Goal: Information Seeking & Learning: Learn about a topic

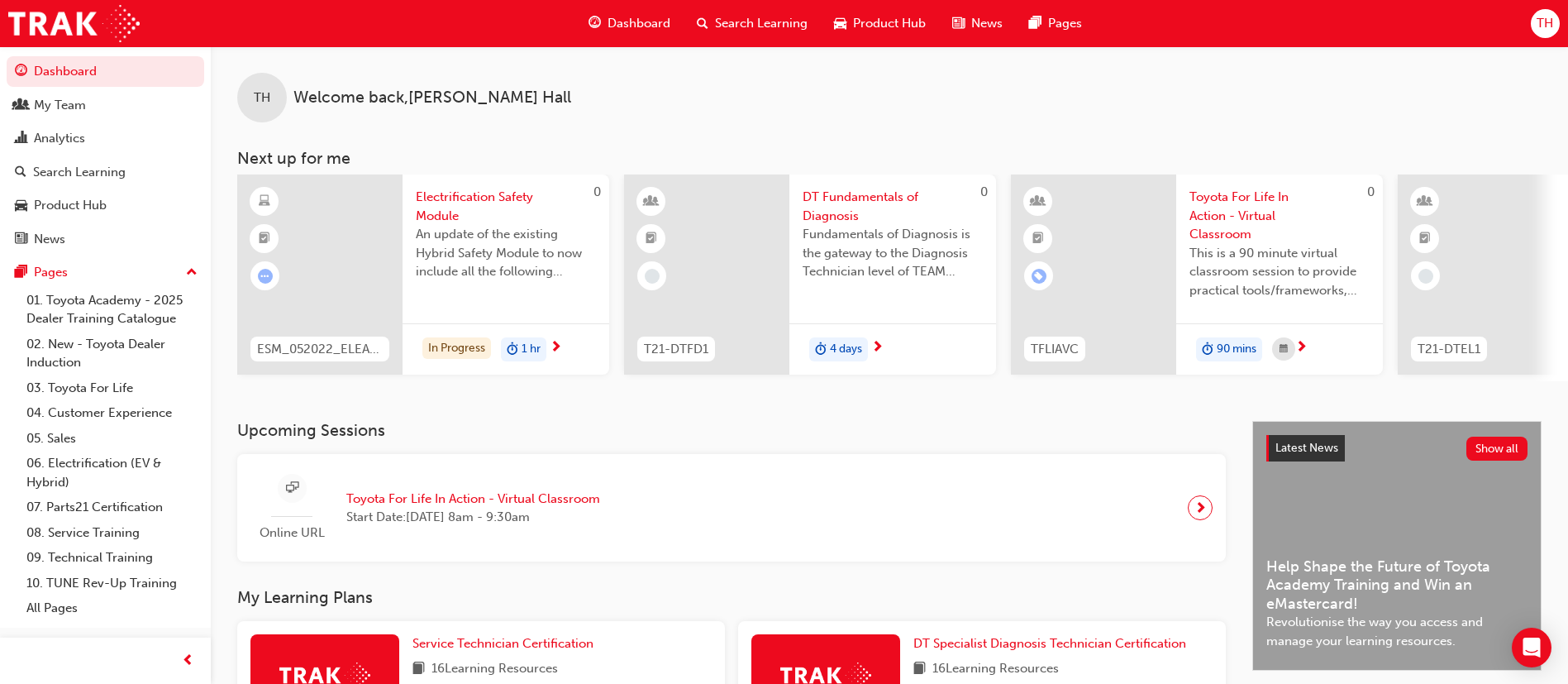
drag, startPoint x: 1586, startPoint y: 379, endPoint x: 724, endPoint y: 400, distance: 862.3
click at [724, 400] on div "TH Welcome back , [PERSON_NAME] Next up for me 0 ESM_052022_ELEARN Electrificat…" at bounding box center [889, 233] width 1357 height 374
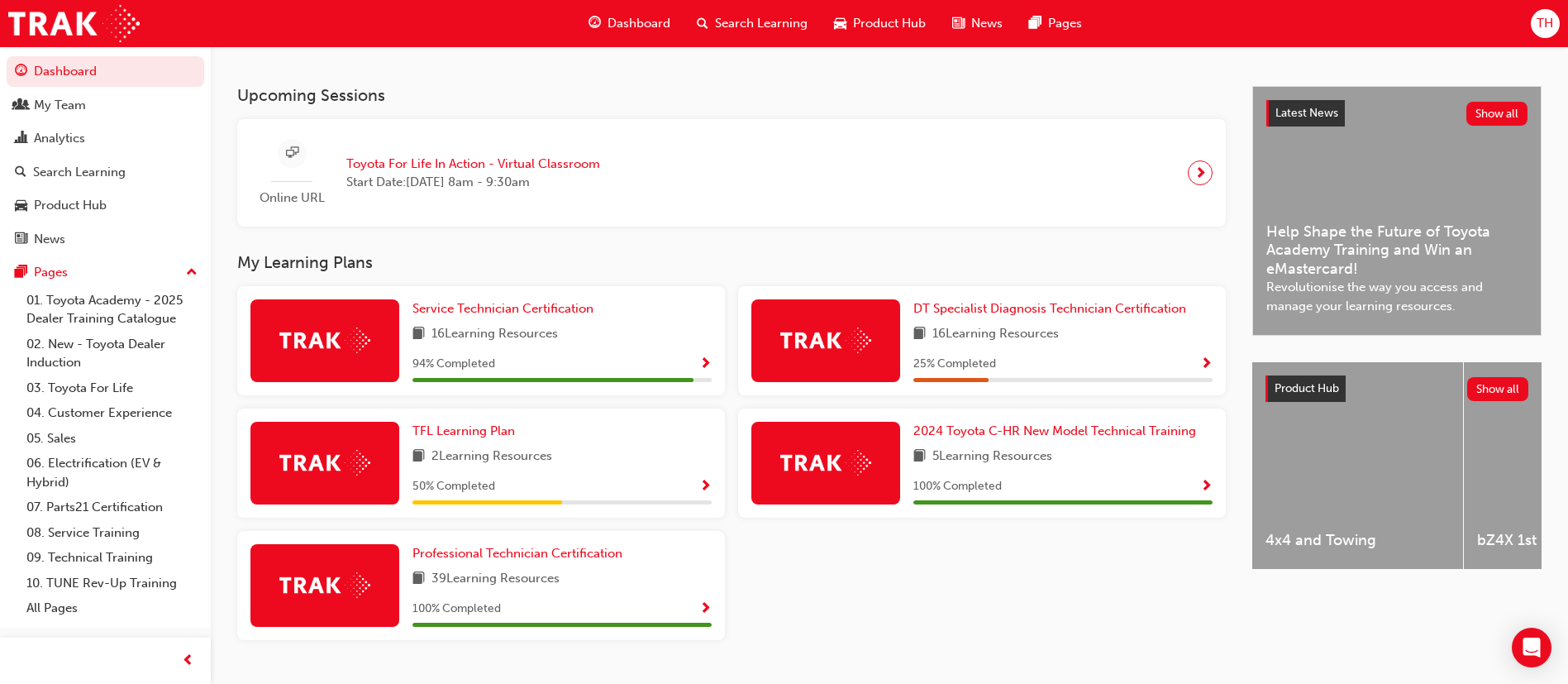
scroll to position [373, 0]
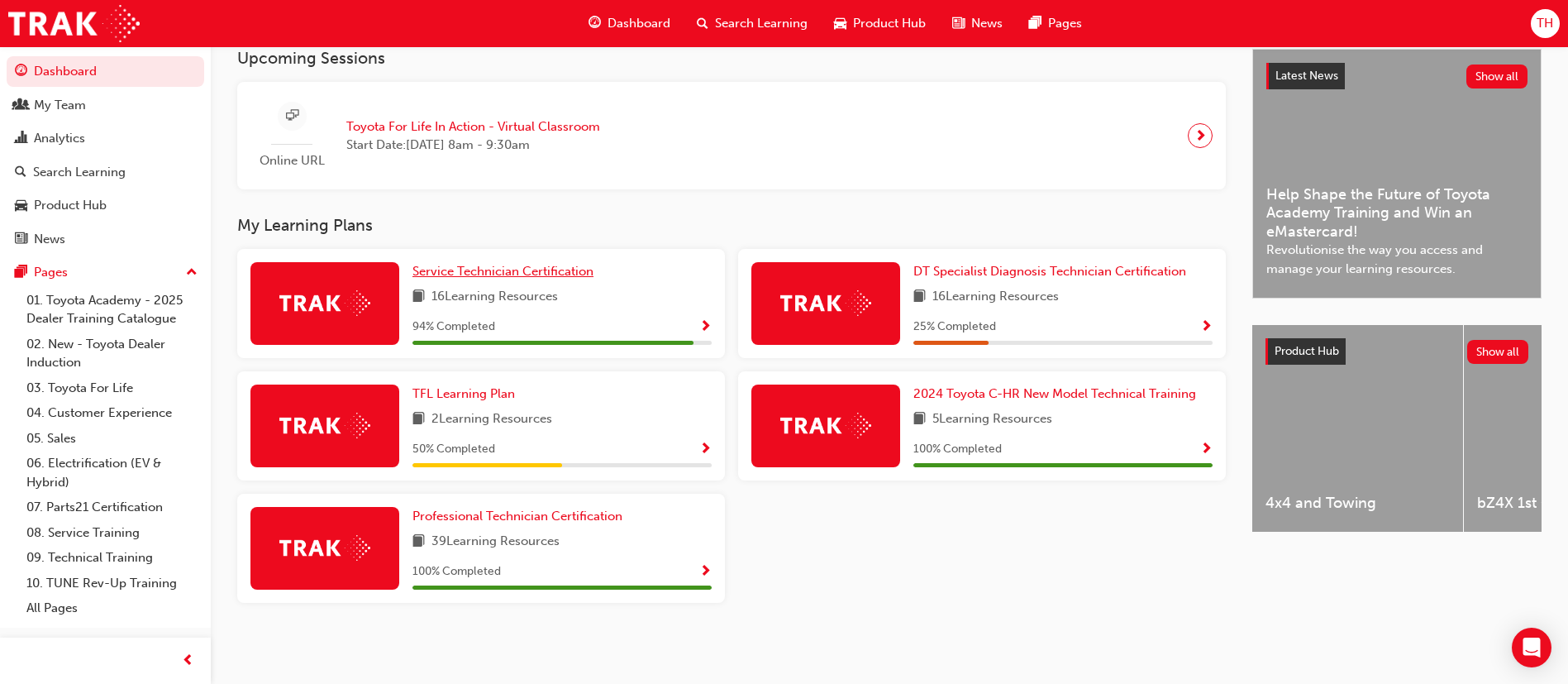
click at [513, 278] on span "Service Technician Certification" at bounding box center [503, 271] width 181 height 15
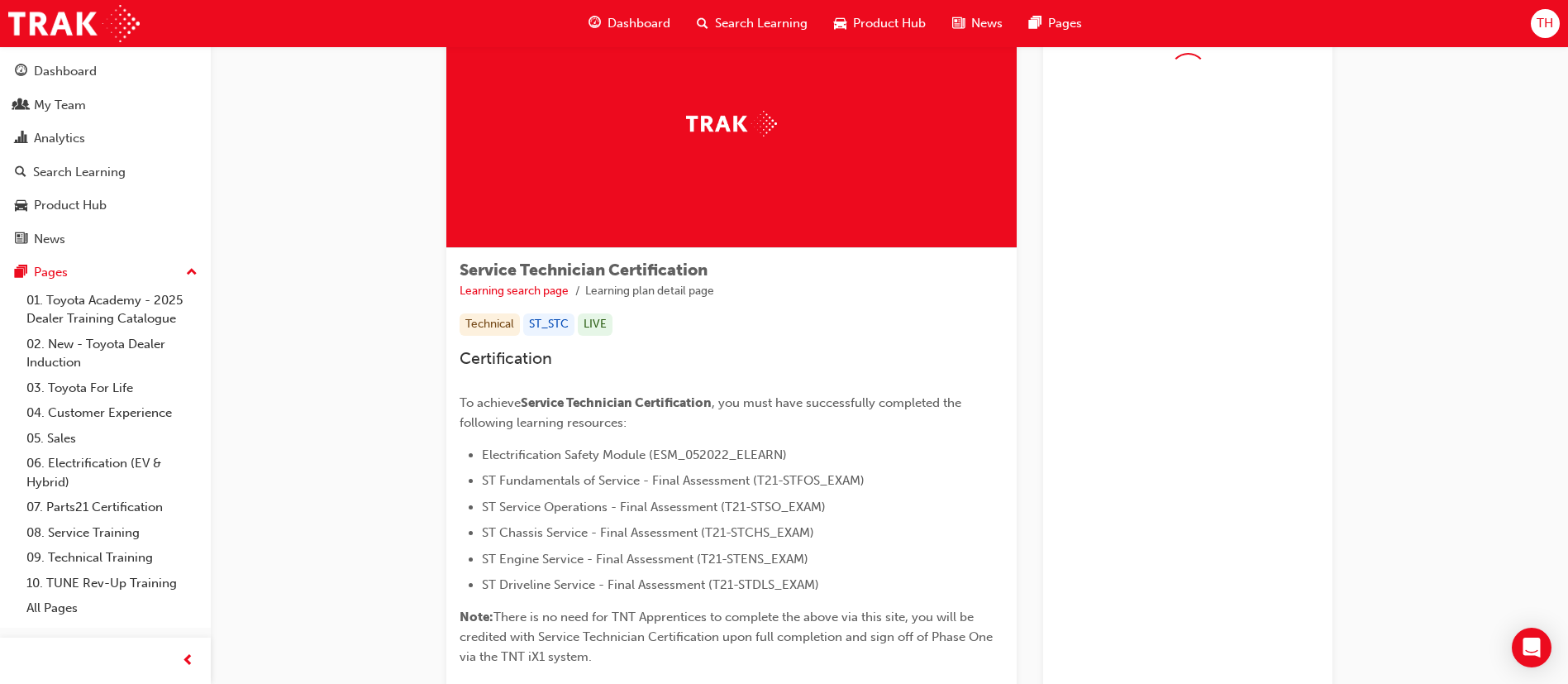
scroll to position [124, 0]
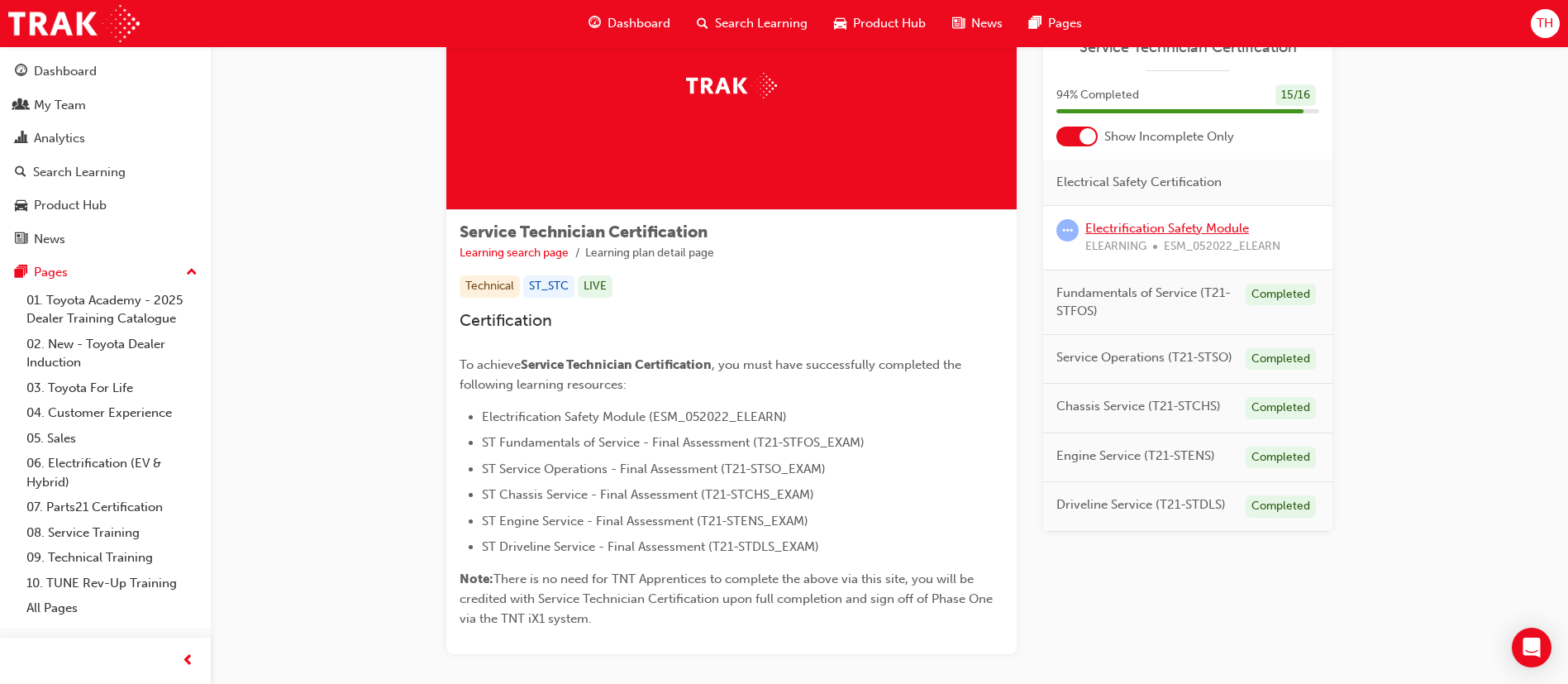
click at [1166, 227] on link "Electrification Safety Module" at bounding box center [1166, 228] width 164 height 15
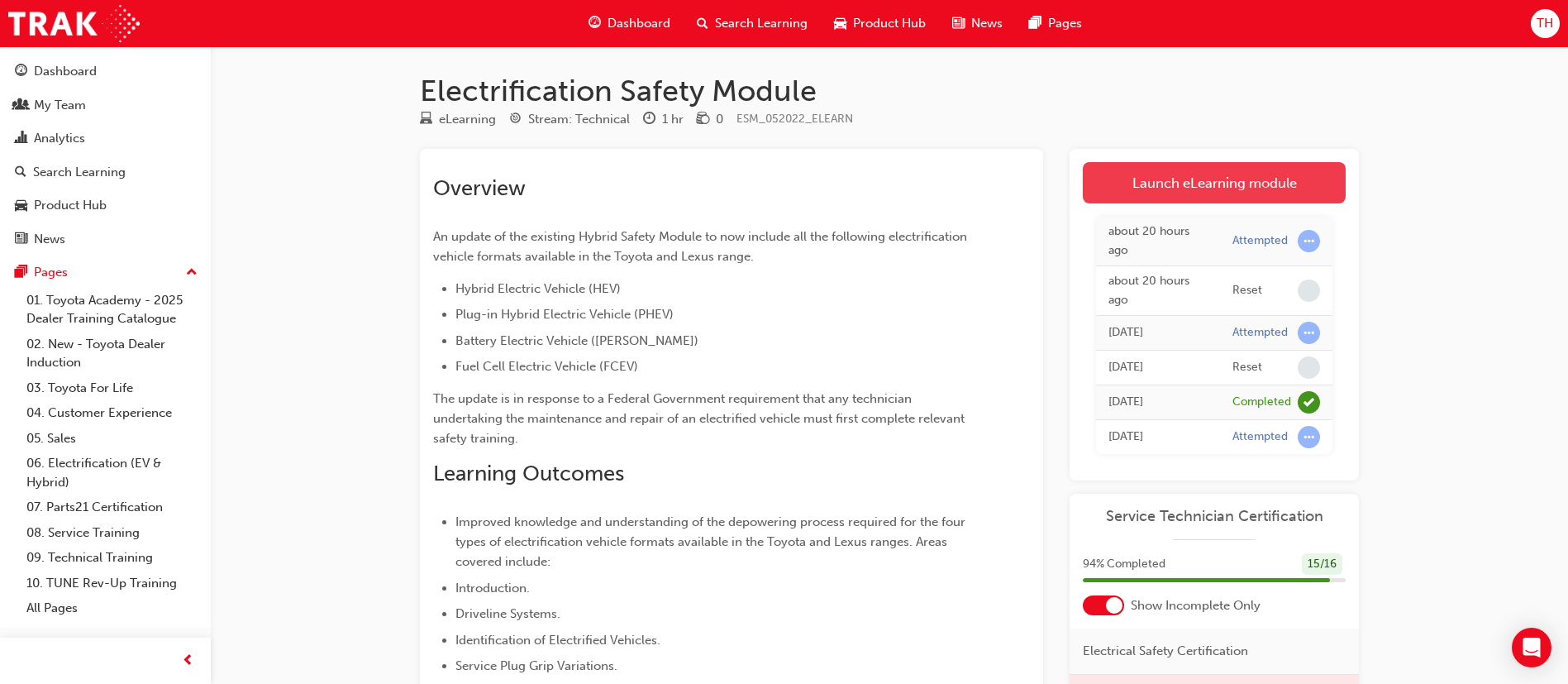
click at [1161, 191] on link "Launch eLearning module" at bounding box center [1214, 182] width 262 height 42
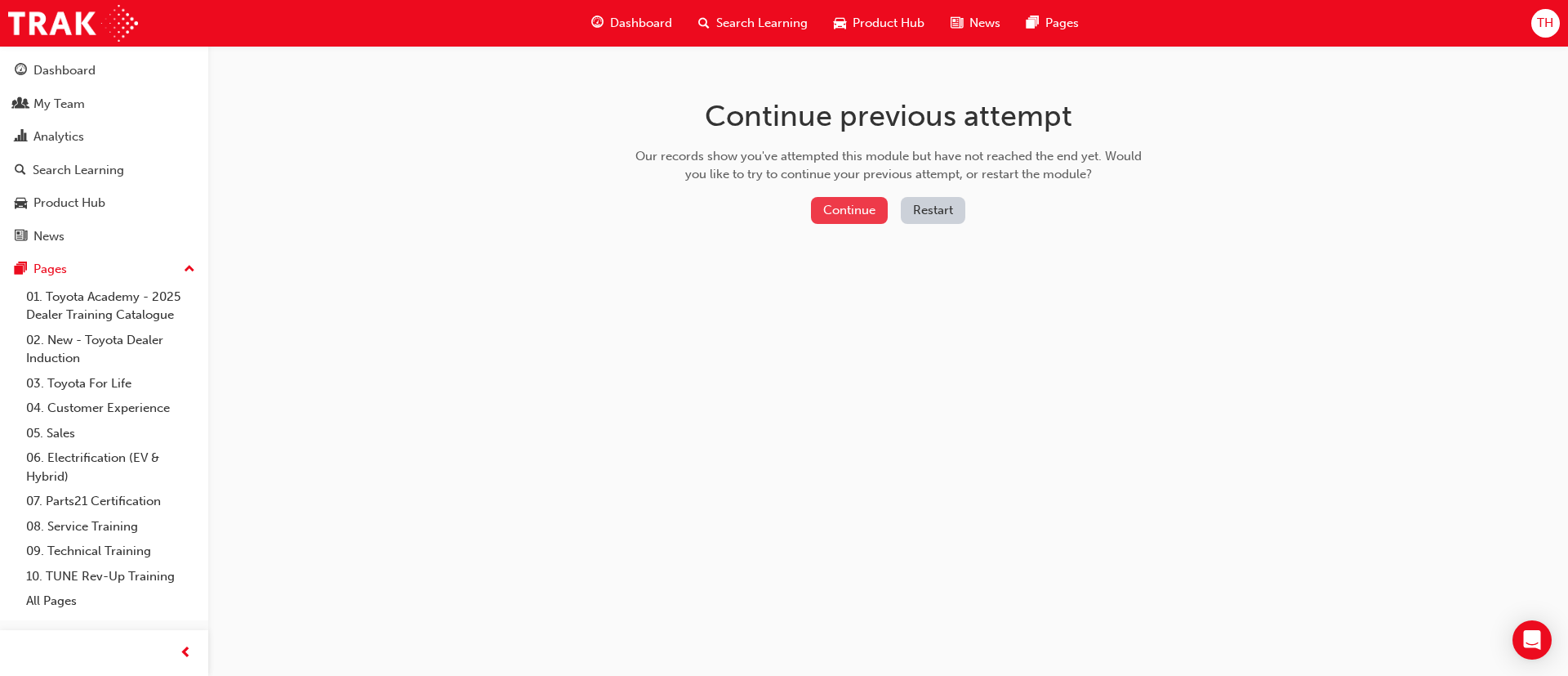
click at [864, 211] on button "Continue" at bounding box center [849, 211] width 77 height 27
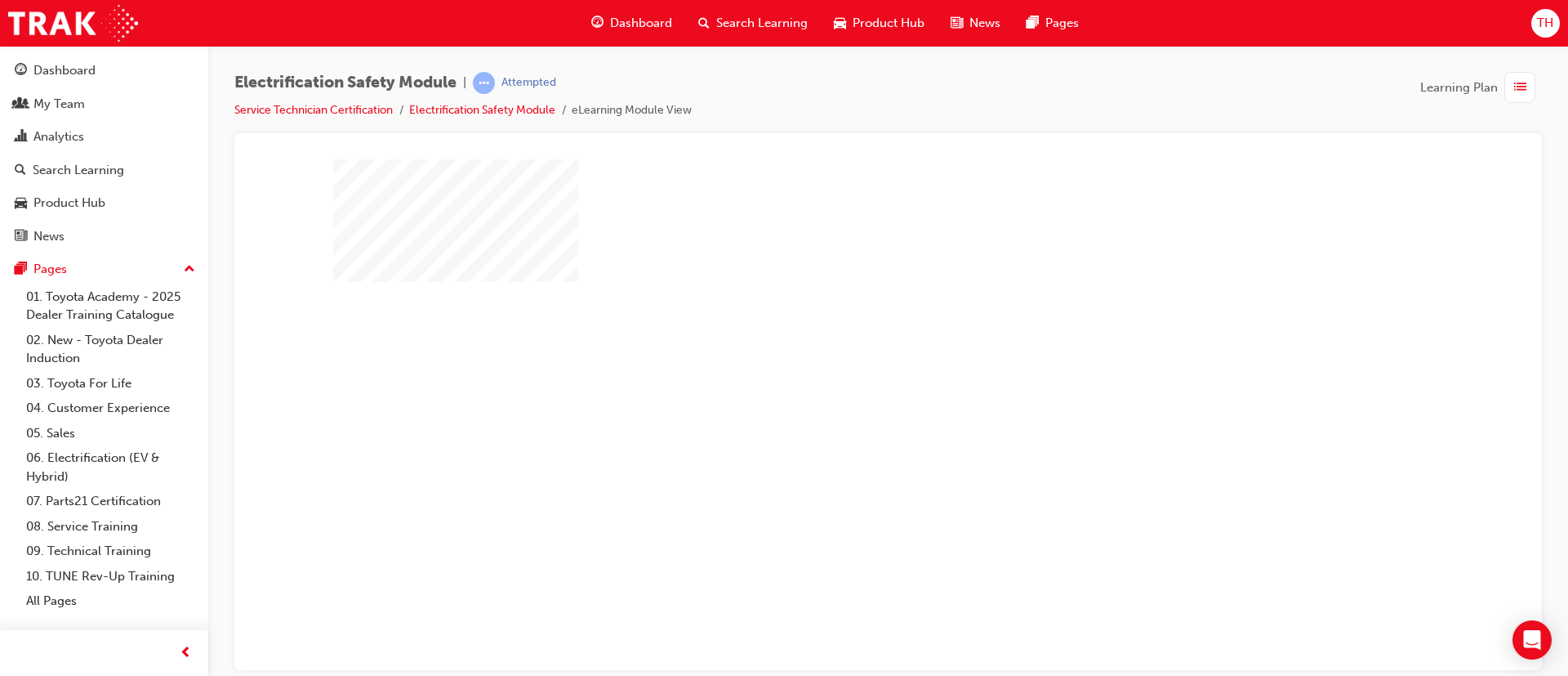
click at [841, 367] on div "play" at bounding box center [841, 367] width 0 height 0
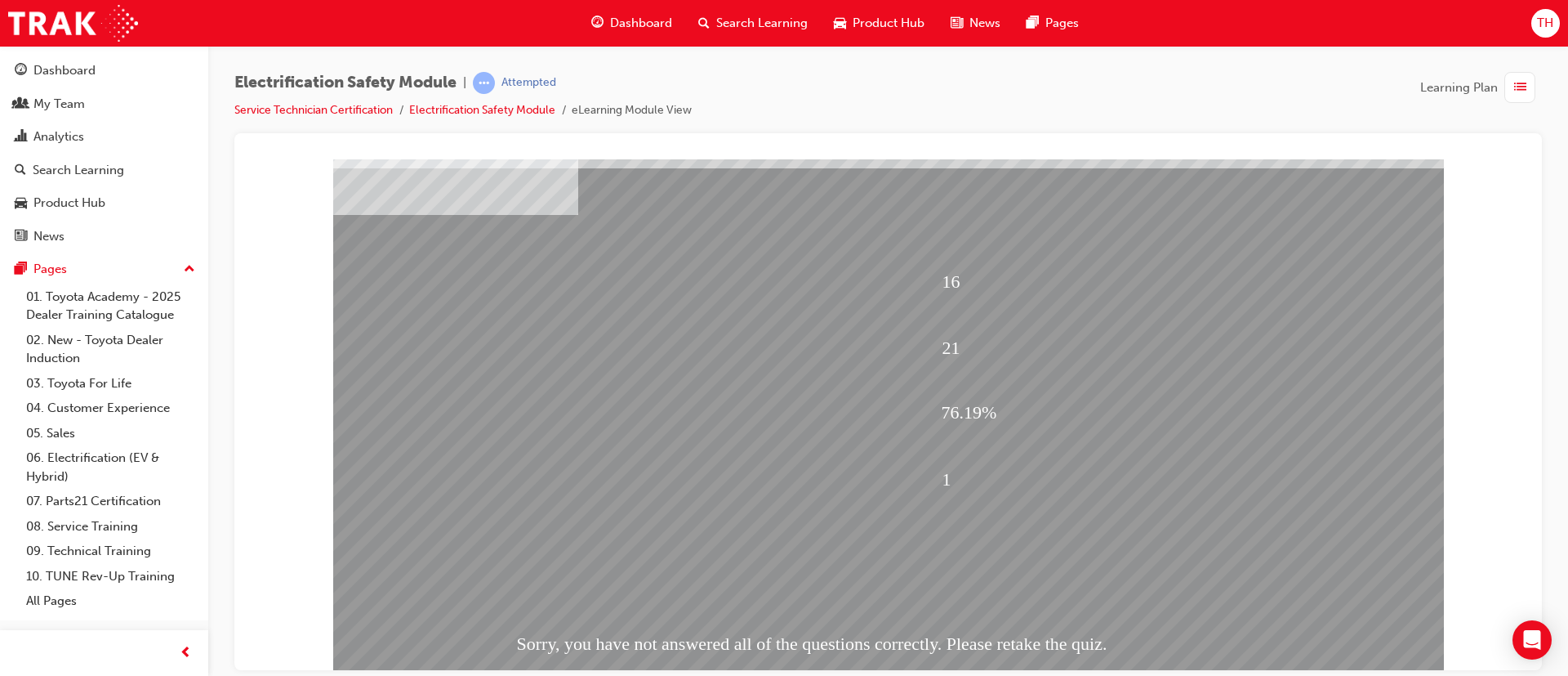
scroll to position [102, 0]
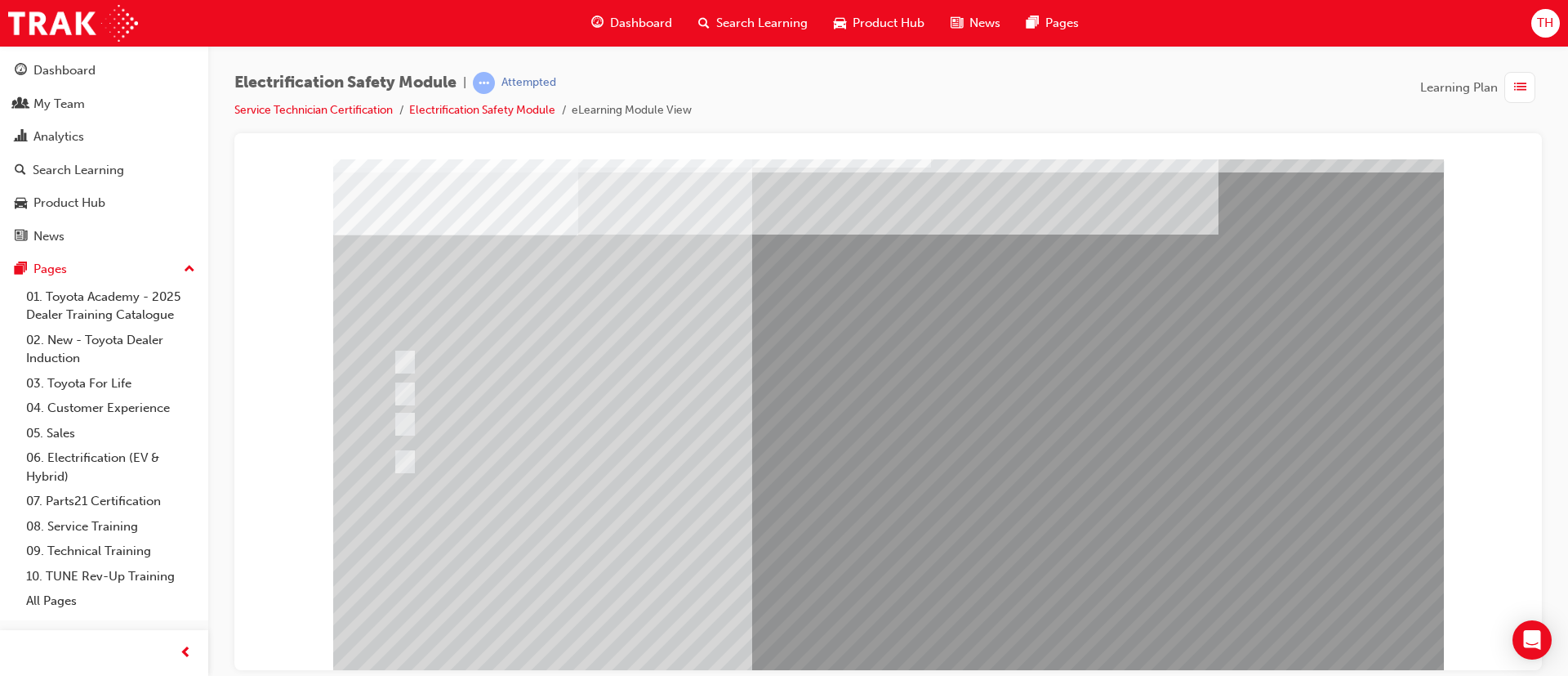
scroll to position [0, 0]
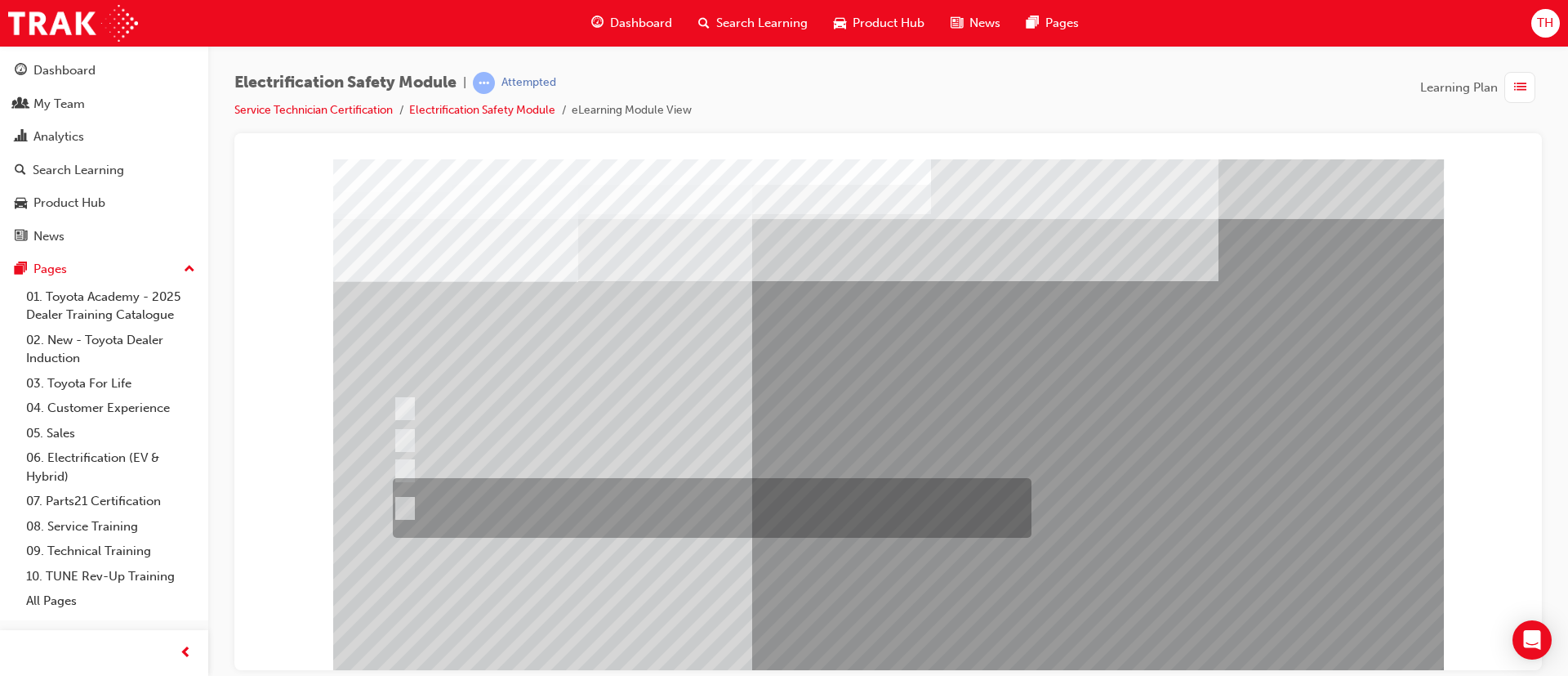
click at [498, 498] on div at bounding box center [708, 507] width 638 height 59
radio input "true"
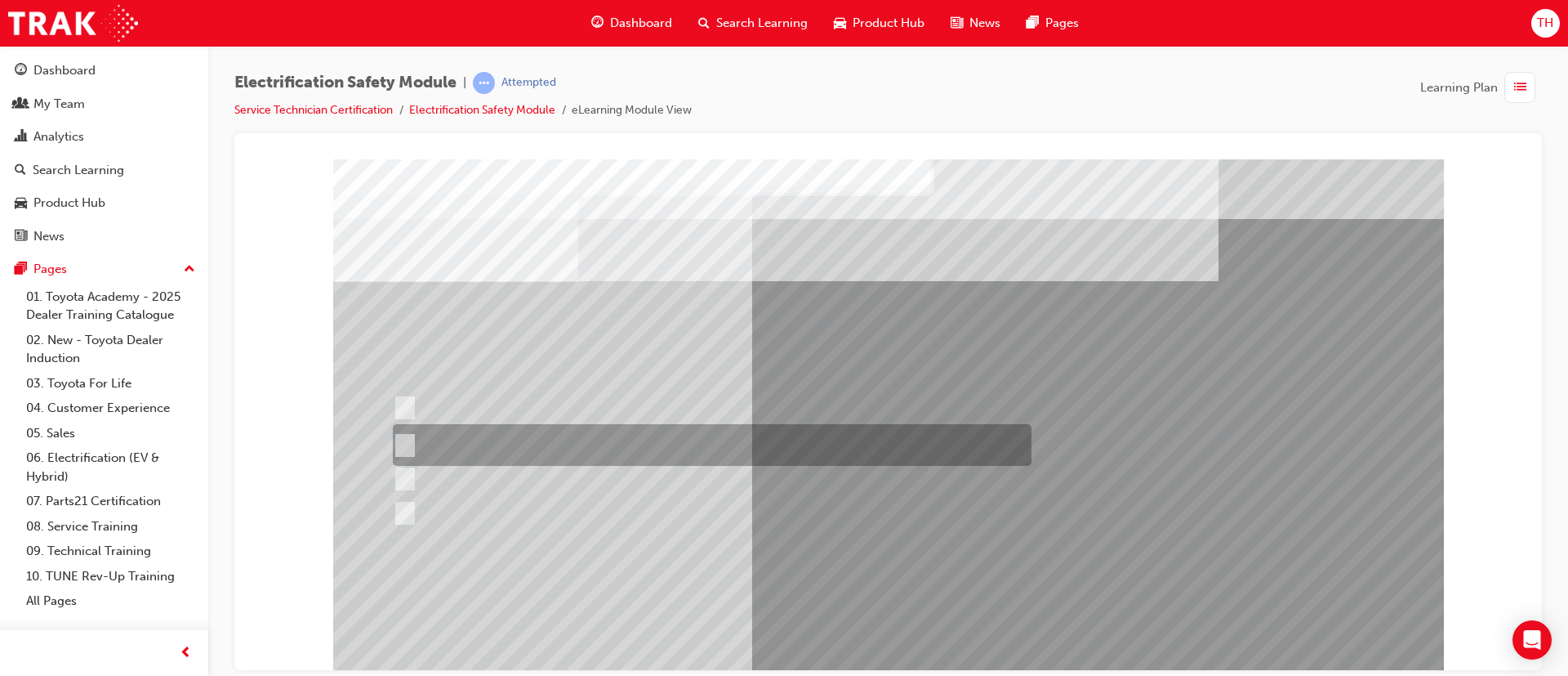
click at [581, 443] on div at bounding box center [708, 445] width 638 height 42
radio input "true"
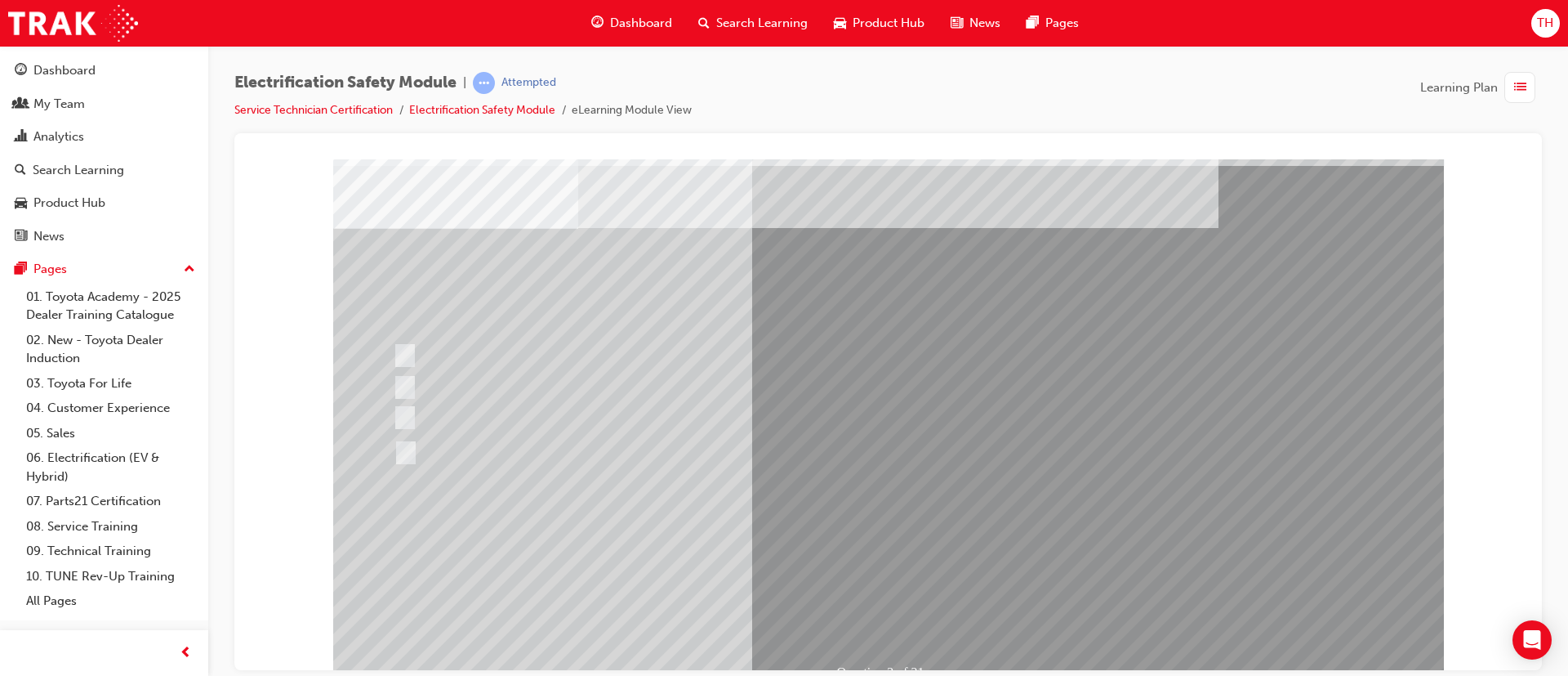
scroll to position [102, 0]
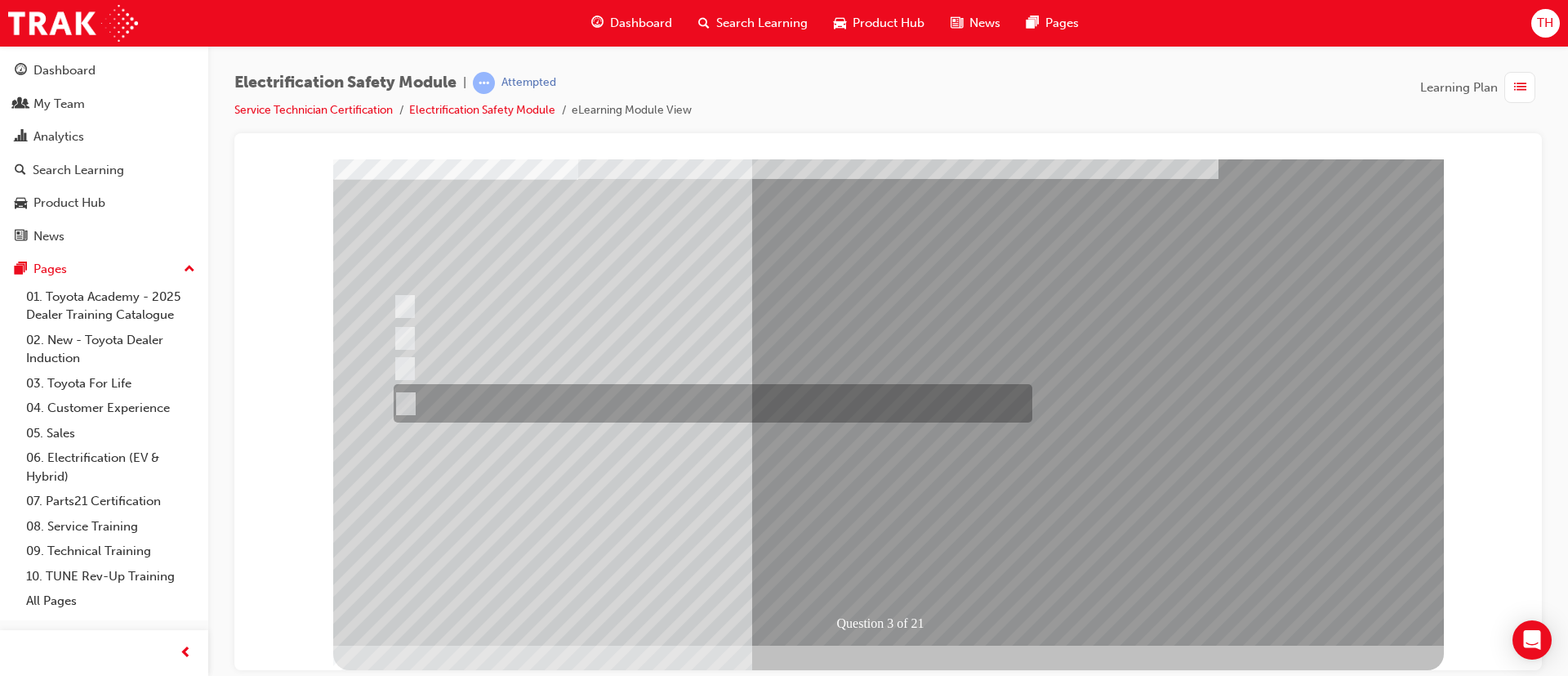
click at [574, 405] on div at bounding box center [709, 403] width 638 height 38
radio input "true"
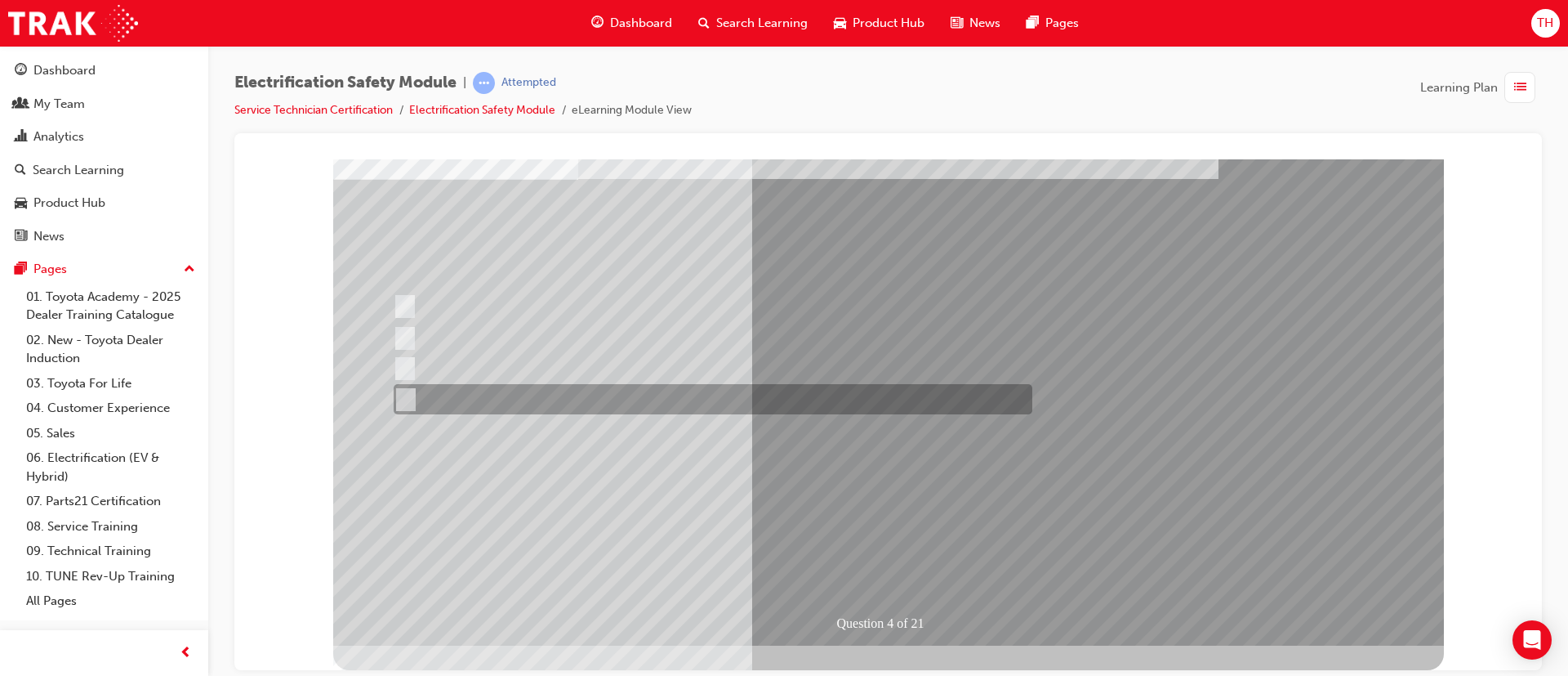
scroll to position [0, 0]
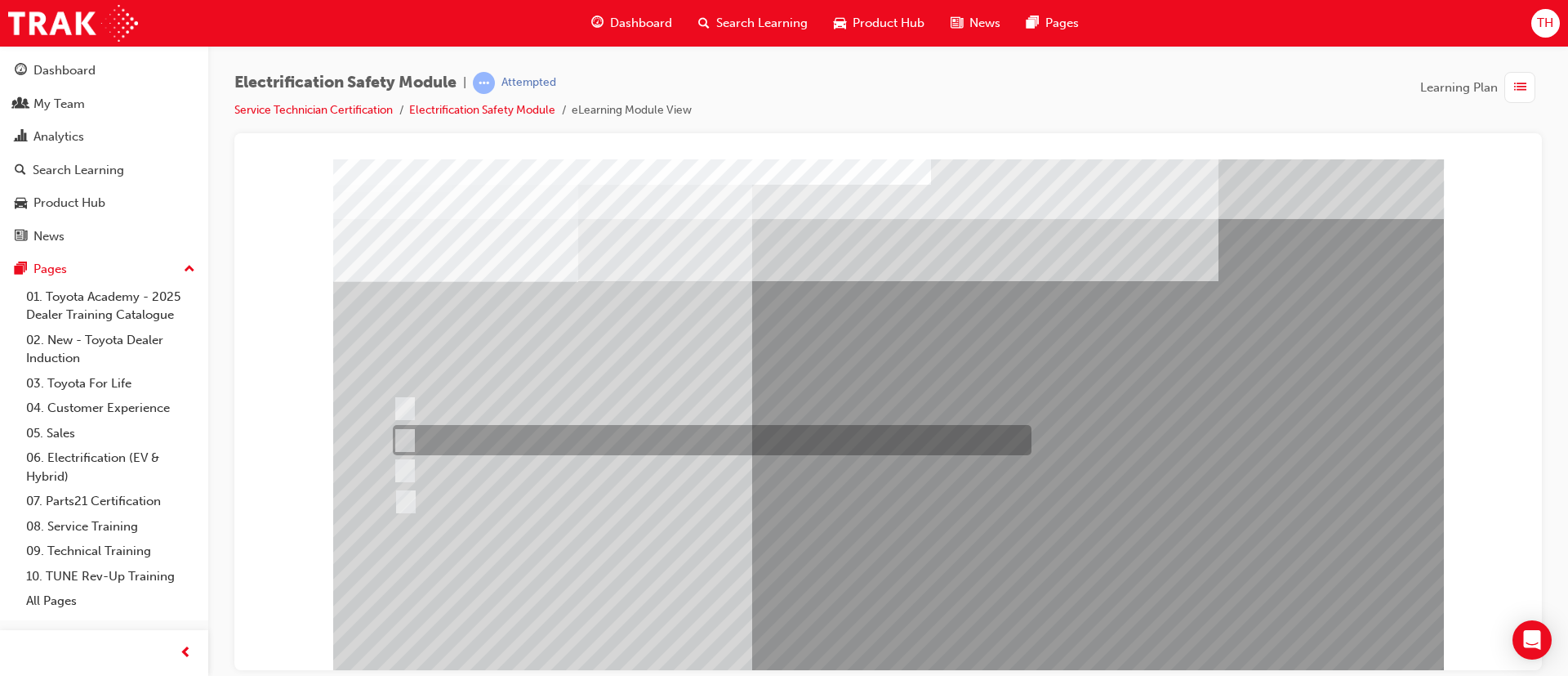
click at [491, 442] on div at bounding box center [708, 439] width 638 height 30
checkbox input "true"
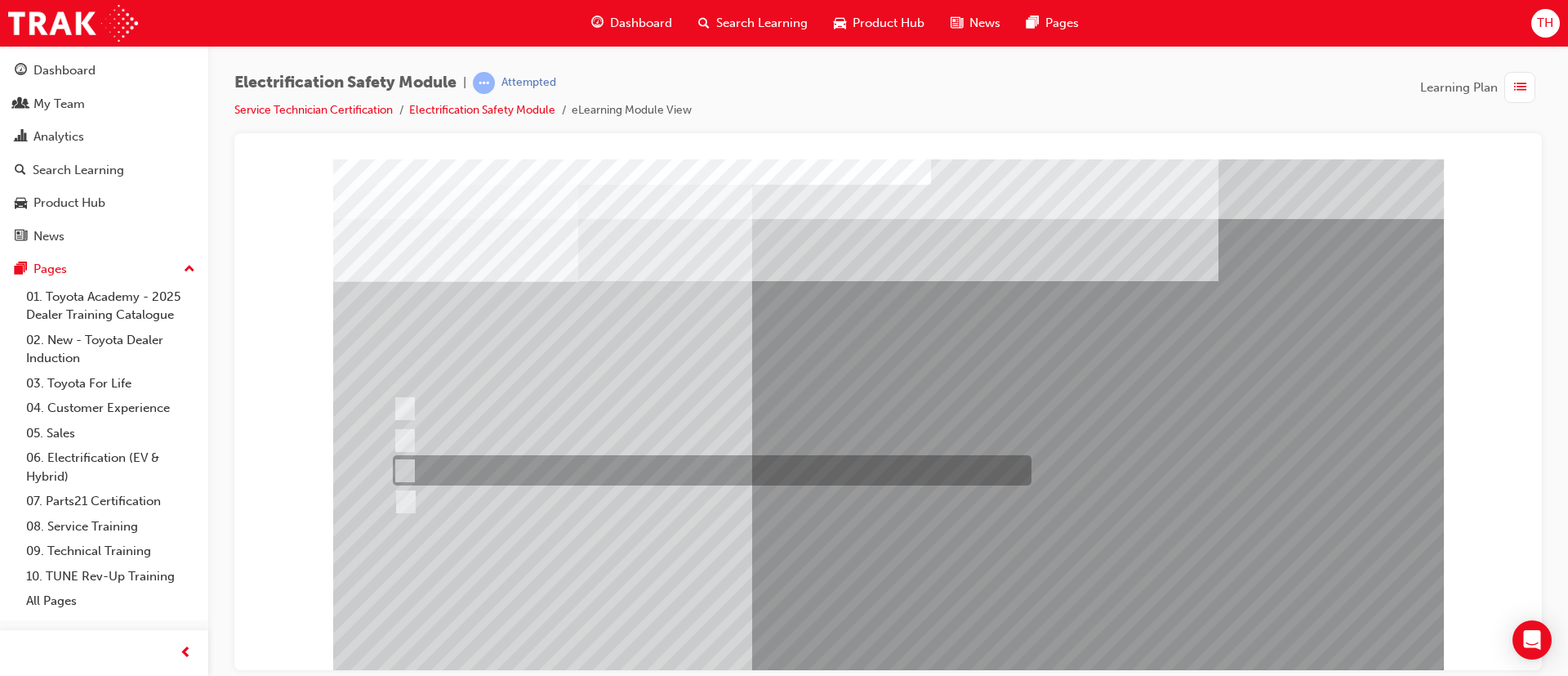
click at [507, 470] on div at bounding box center [708, 470] width 638 height 30
click at [508, 474] on div at bounding box center [708, 470] width 638 height 30
checkbox input "false"
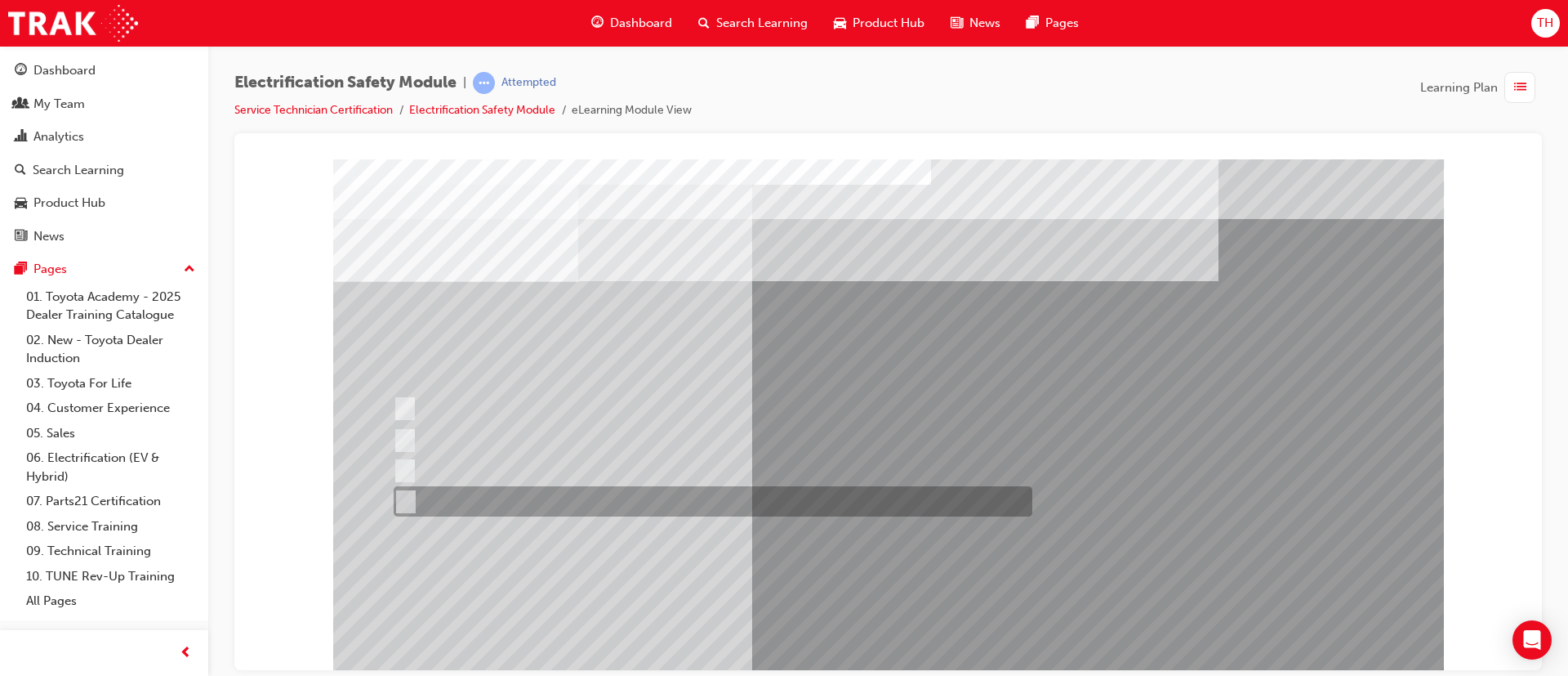
click at [502, 502] on div at bounding box center [709, 501] width 638 height 30
checkbox input "true"
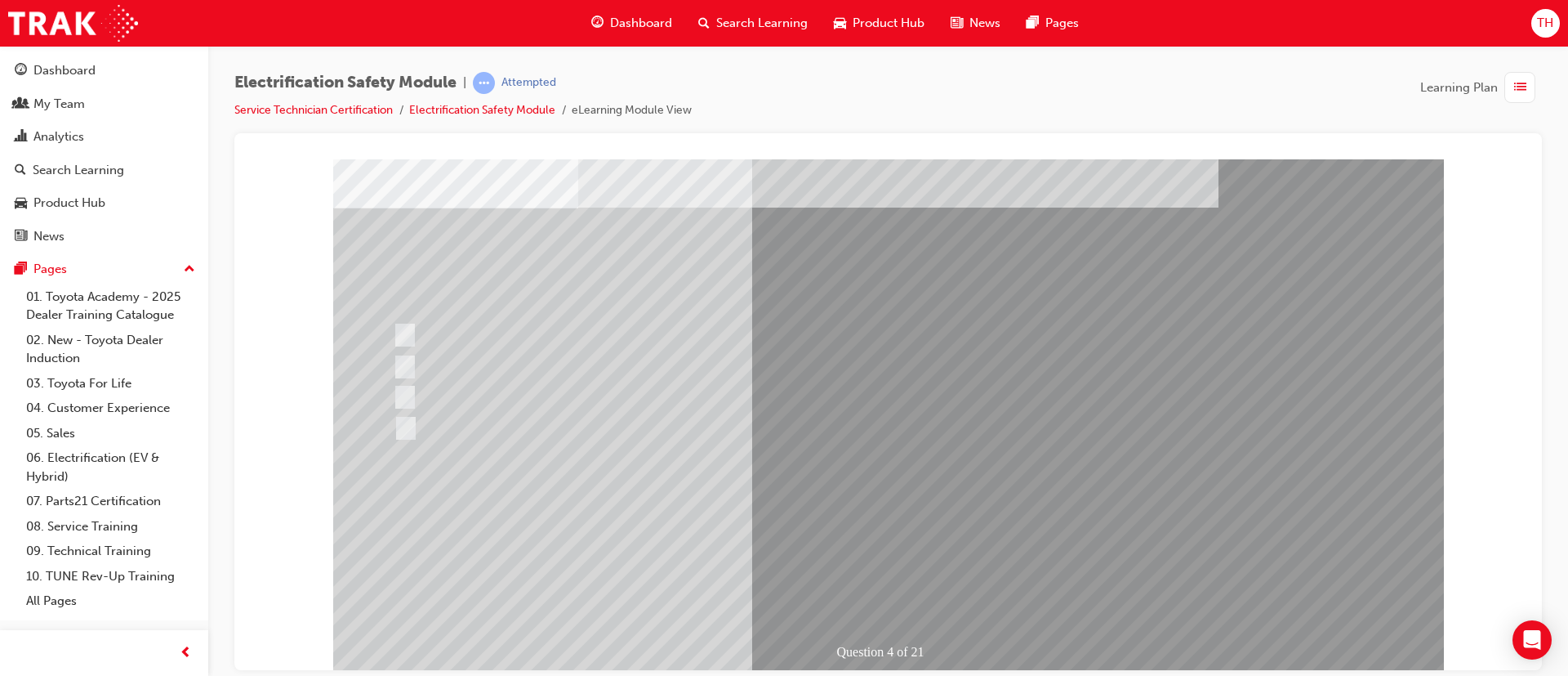
scroll to position [102, 0]
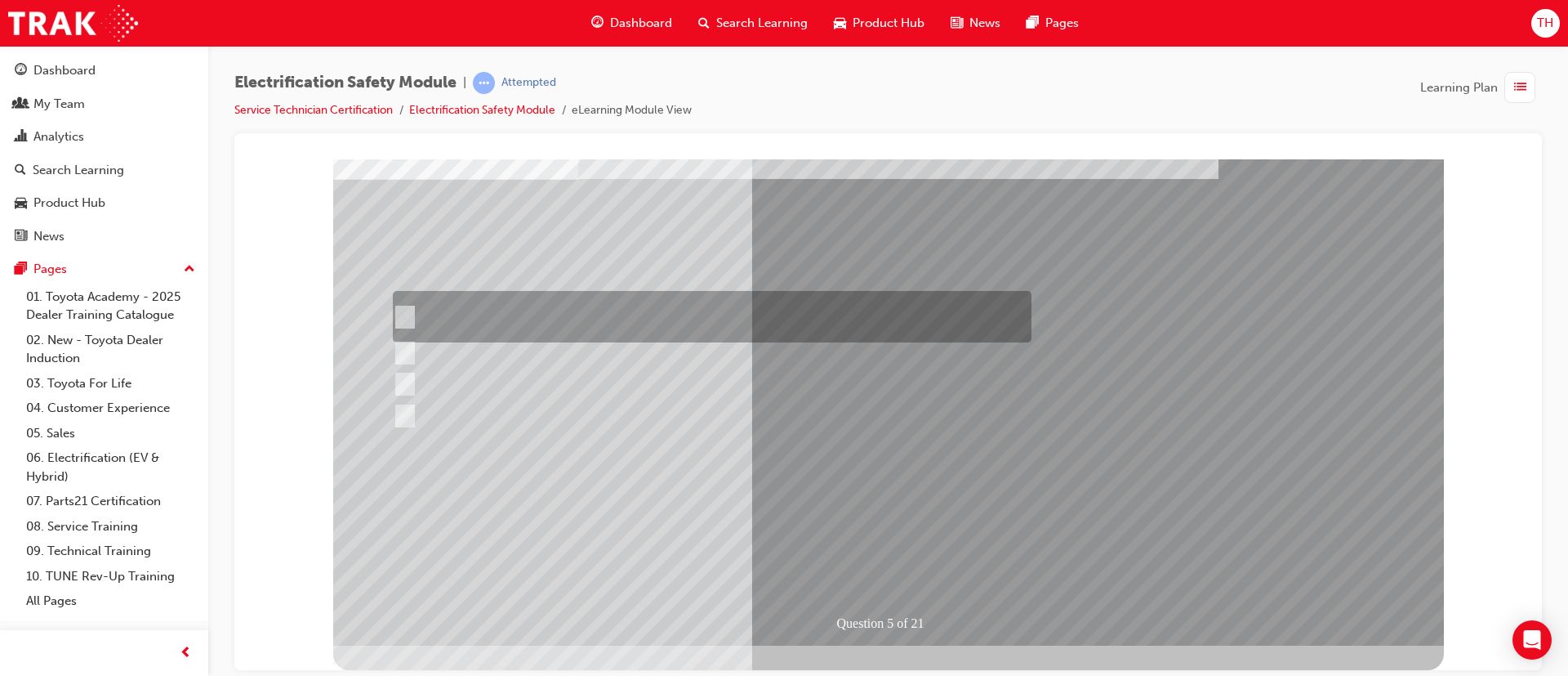
click at [616, 313] on div at bounding box center [708, 316] width 638 height 51
checkbox input "true"
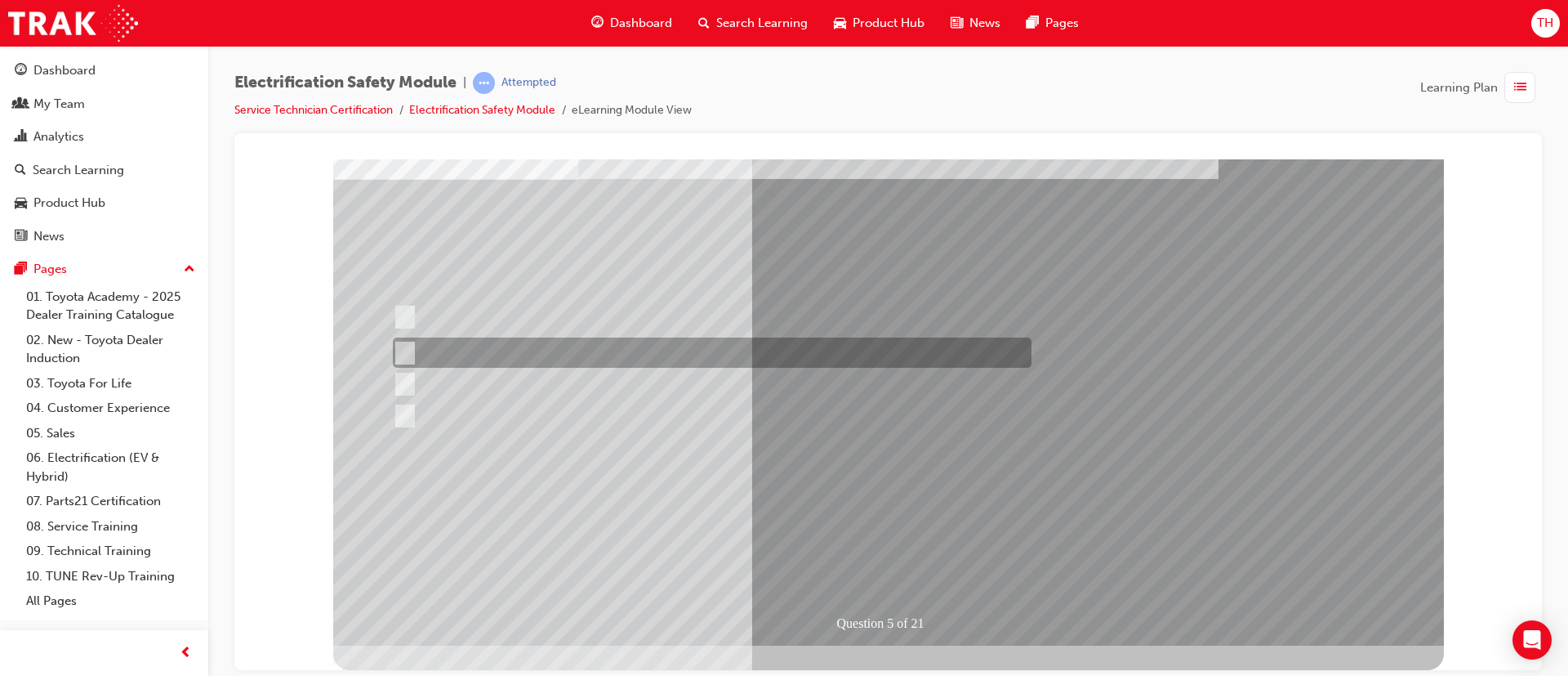
click at [596, 357] on div at bounding box center [708, 352] width 638 height 30
checkbox input "true"
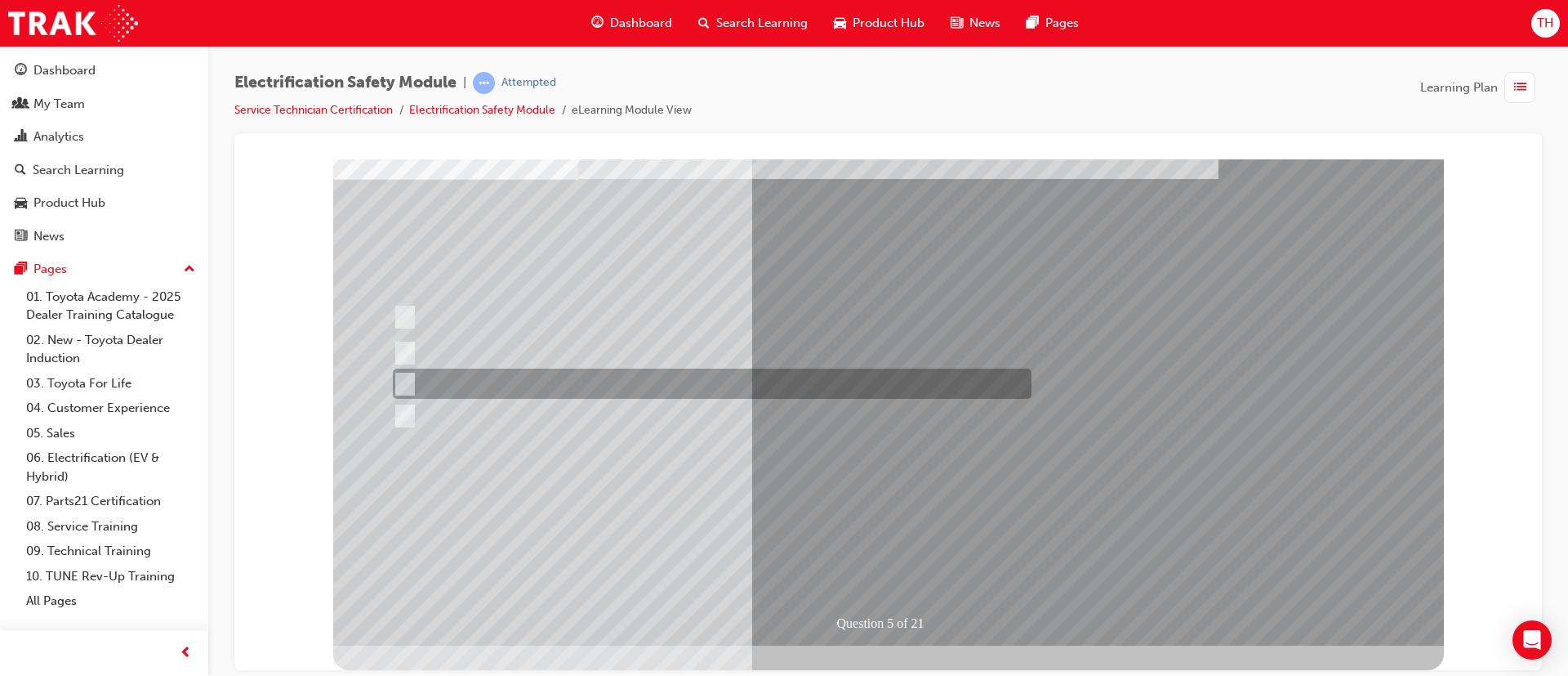
click at [607, 388] on div at bounding box center [708, 383] width 638 height 30
checkbox input "true"
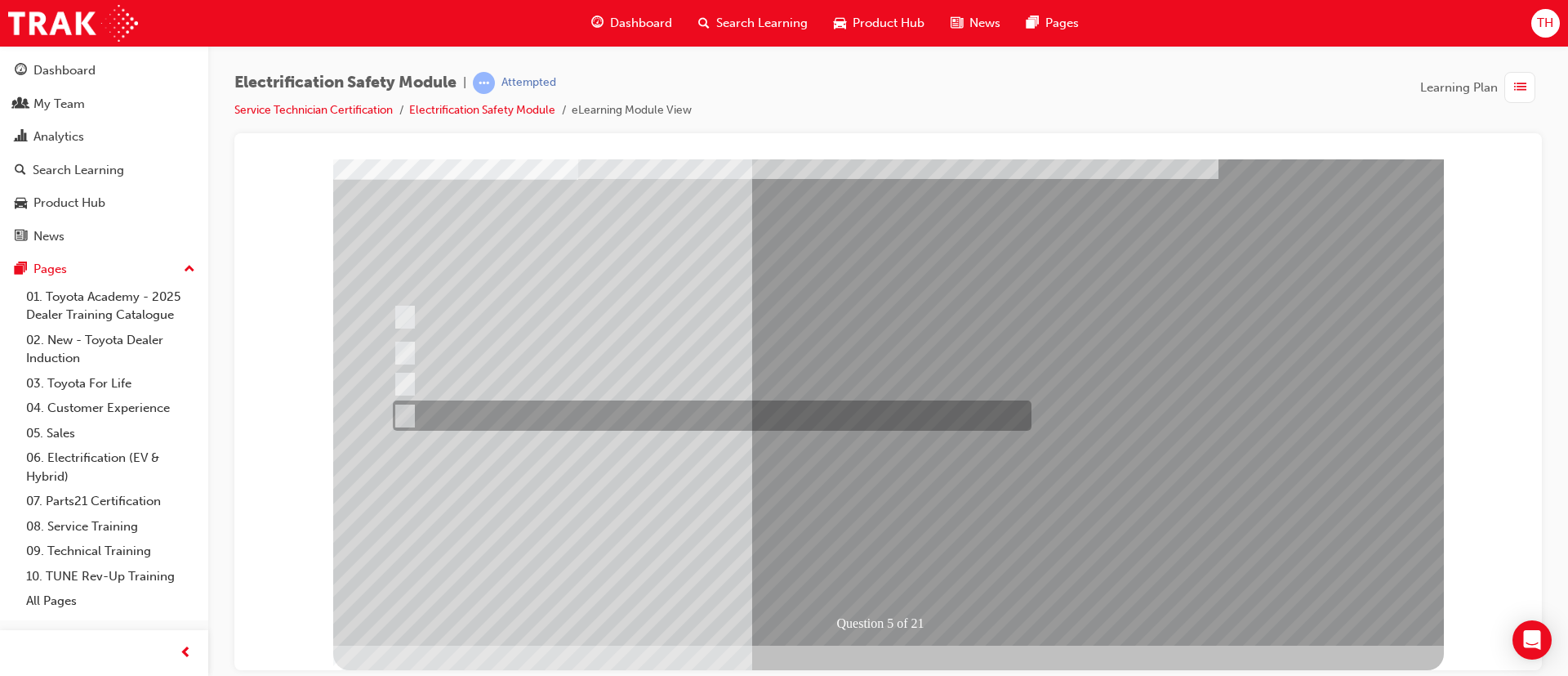
click at [603, 410] on div at bounding box center [708, 415] width 638 height 30
checkbox input "true"
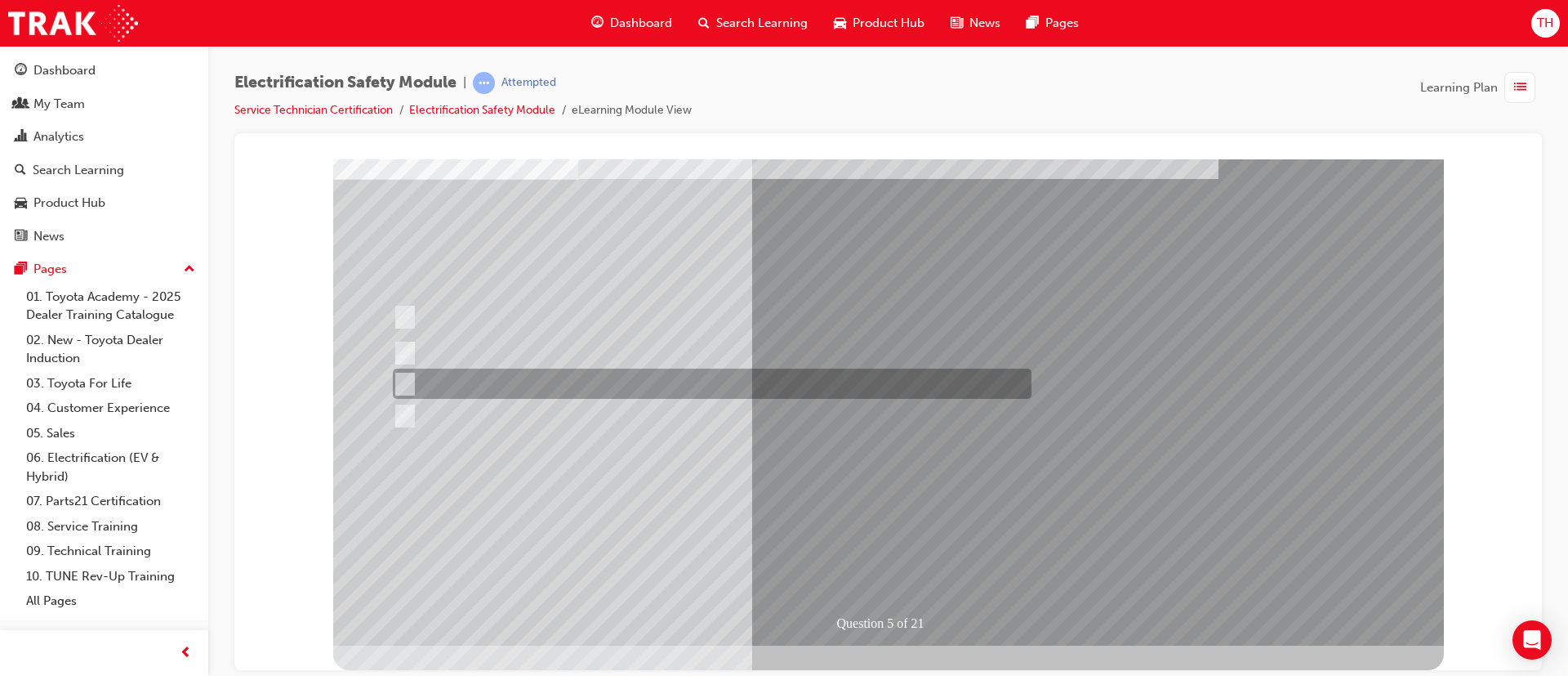
click at [600, 375] on div at bounding box center [708, 383] width 638 height 30
checkbox input "false"
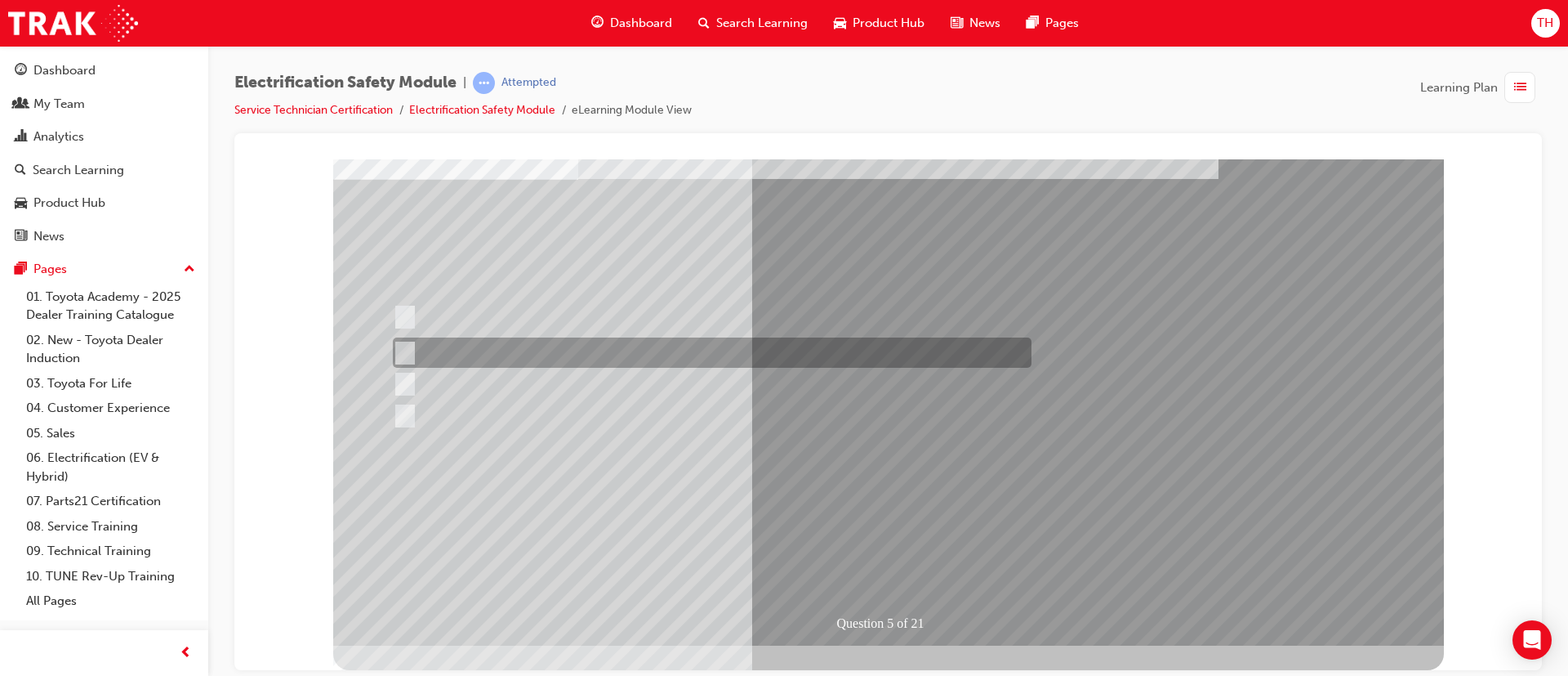
click at [584, 345] on div at bounding box center [708, 352] width 638 height 30
checkbox input "false"
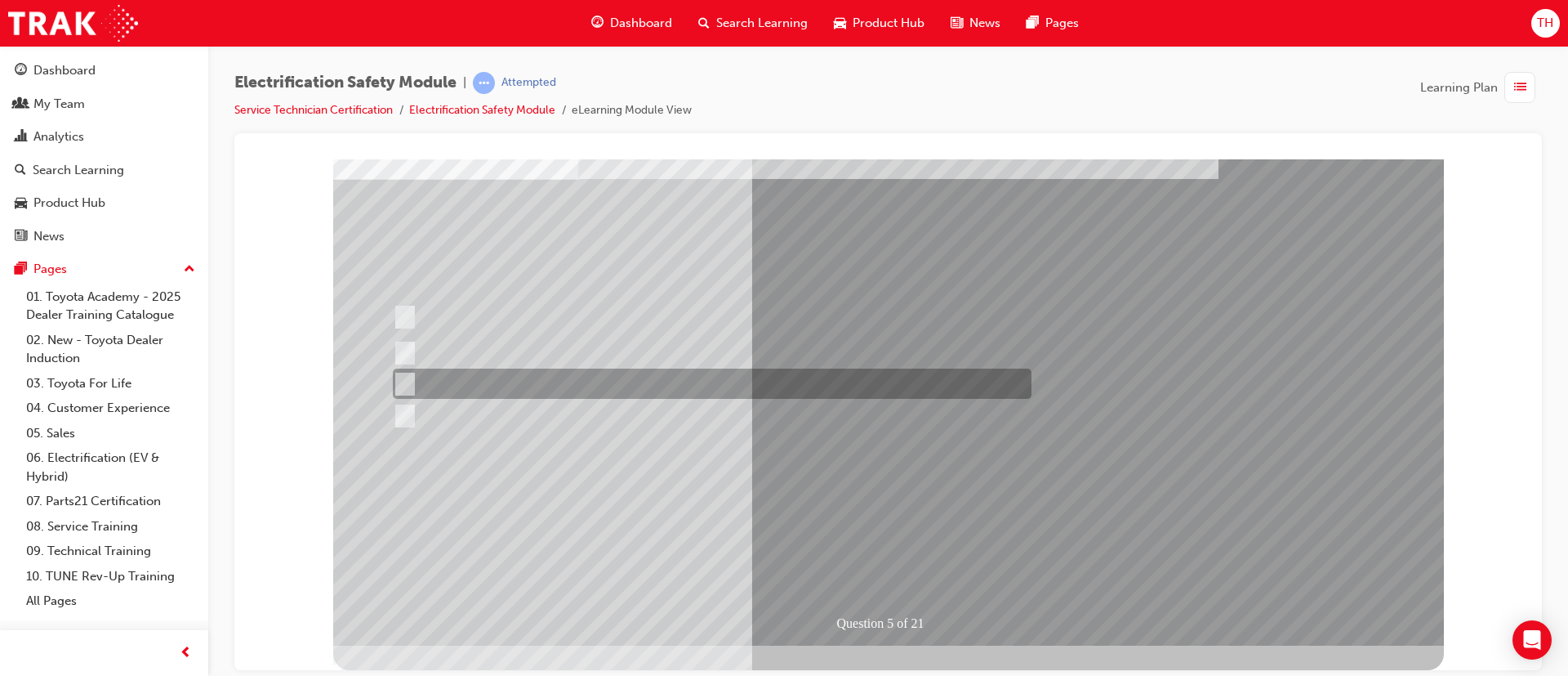
click at [580, 389] on div at bounding box center [708, 383] width 638 height 30
checkbox input "true"
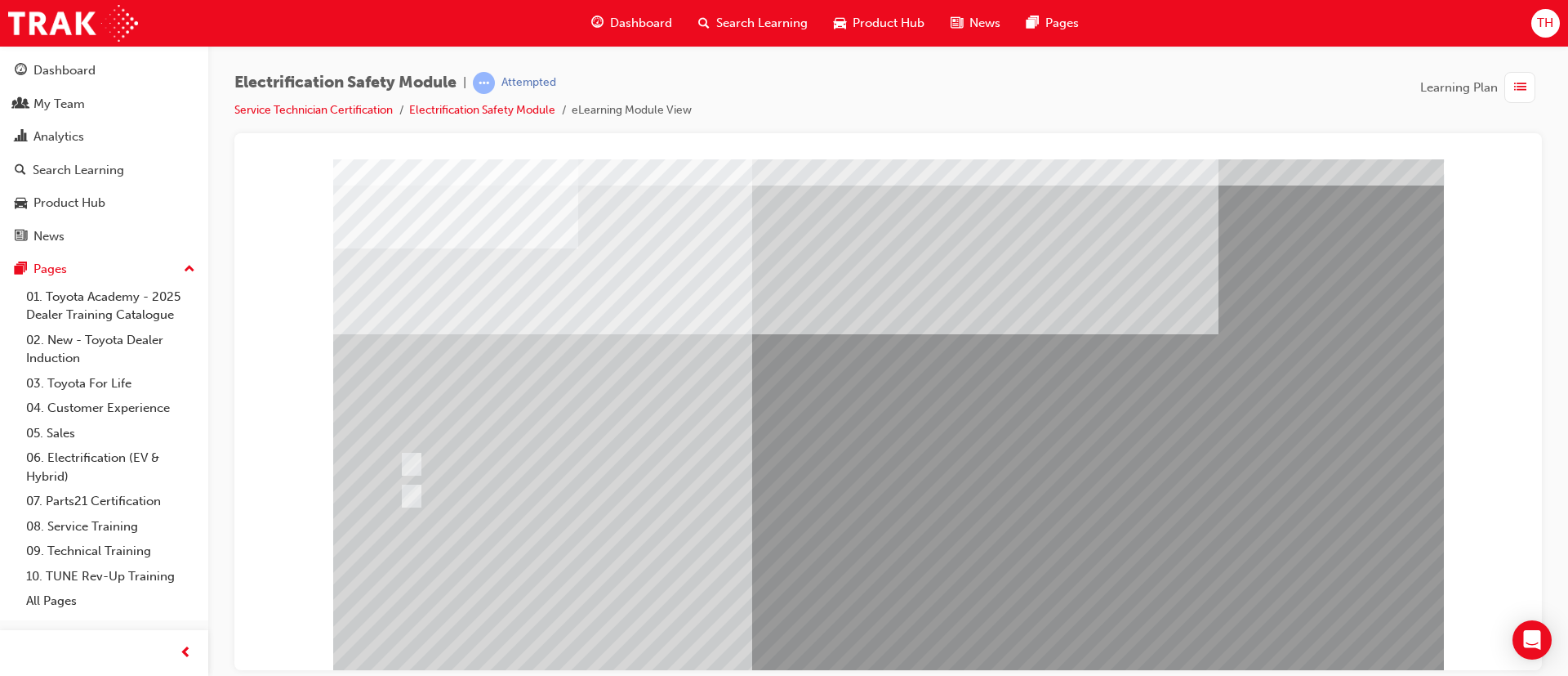
scroll to position [0, 0]
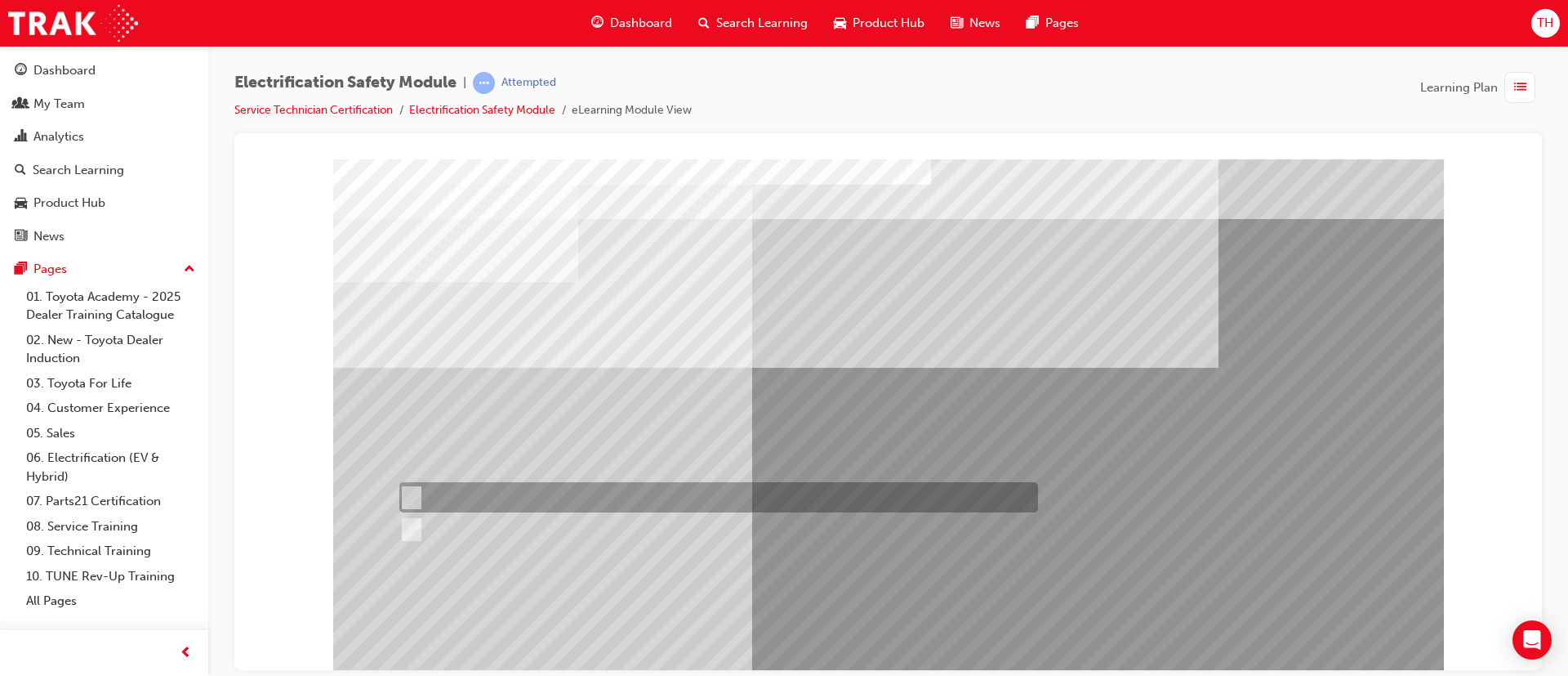
click at [458, 492] on div at bounding box center [714, 497] width 638 height 30
radio input "true"
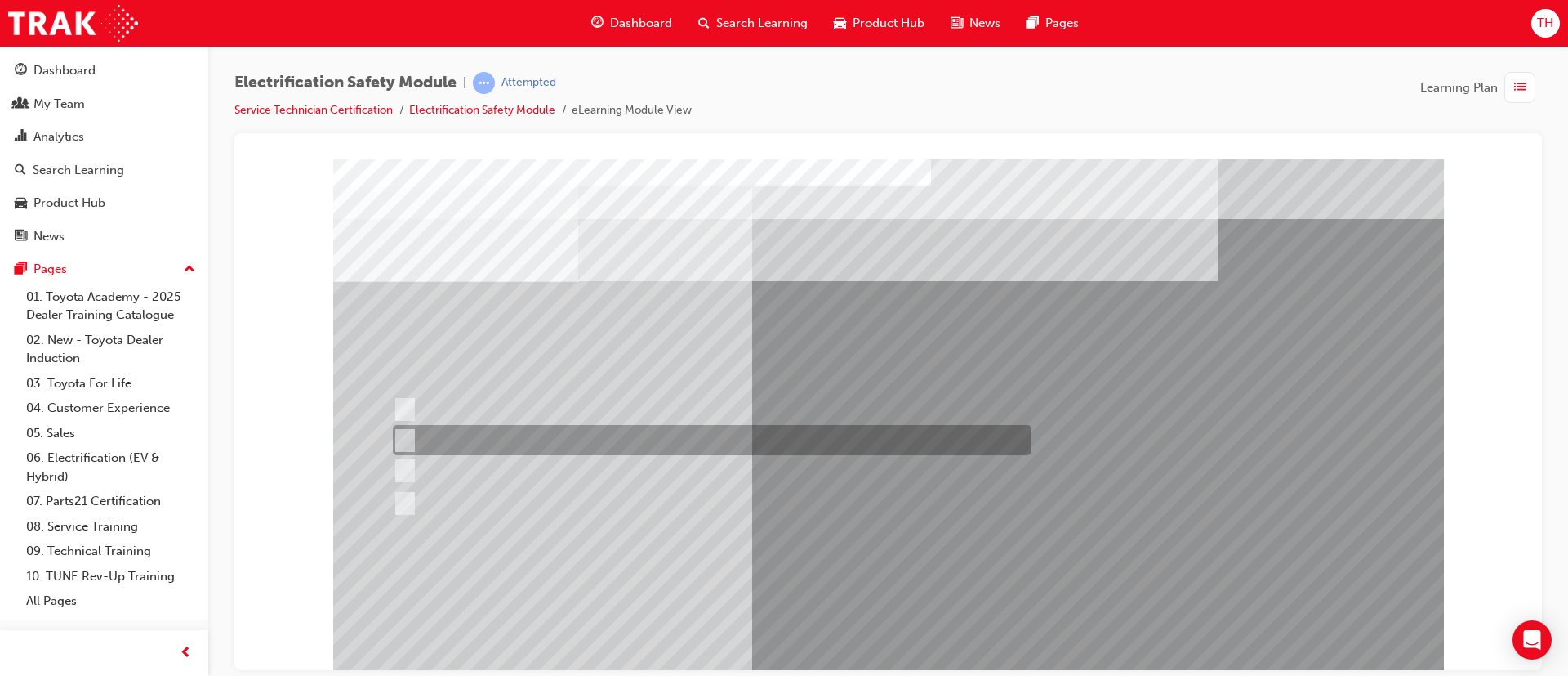
drag, startPoint x: 638, startPoint y: 431, endPoint x: 666, endPoint y: 455, distance: 36.9
click at [640, 431] on div at bounding box center [708, 439] width 638 height 30
radio input "true"
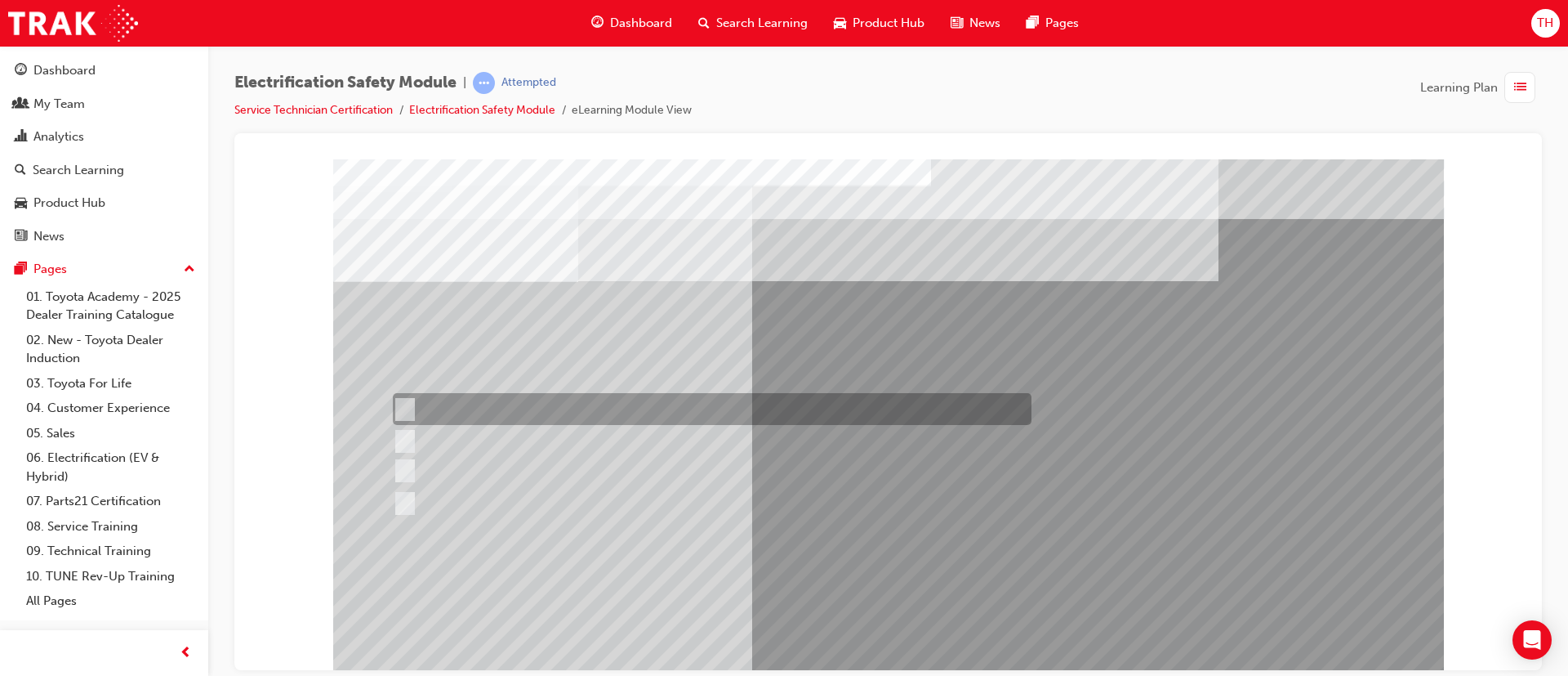
click at [590, 403] on div at bounding box center [708, 408] width 638 height 32
radio input "true"
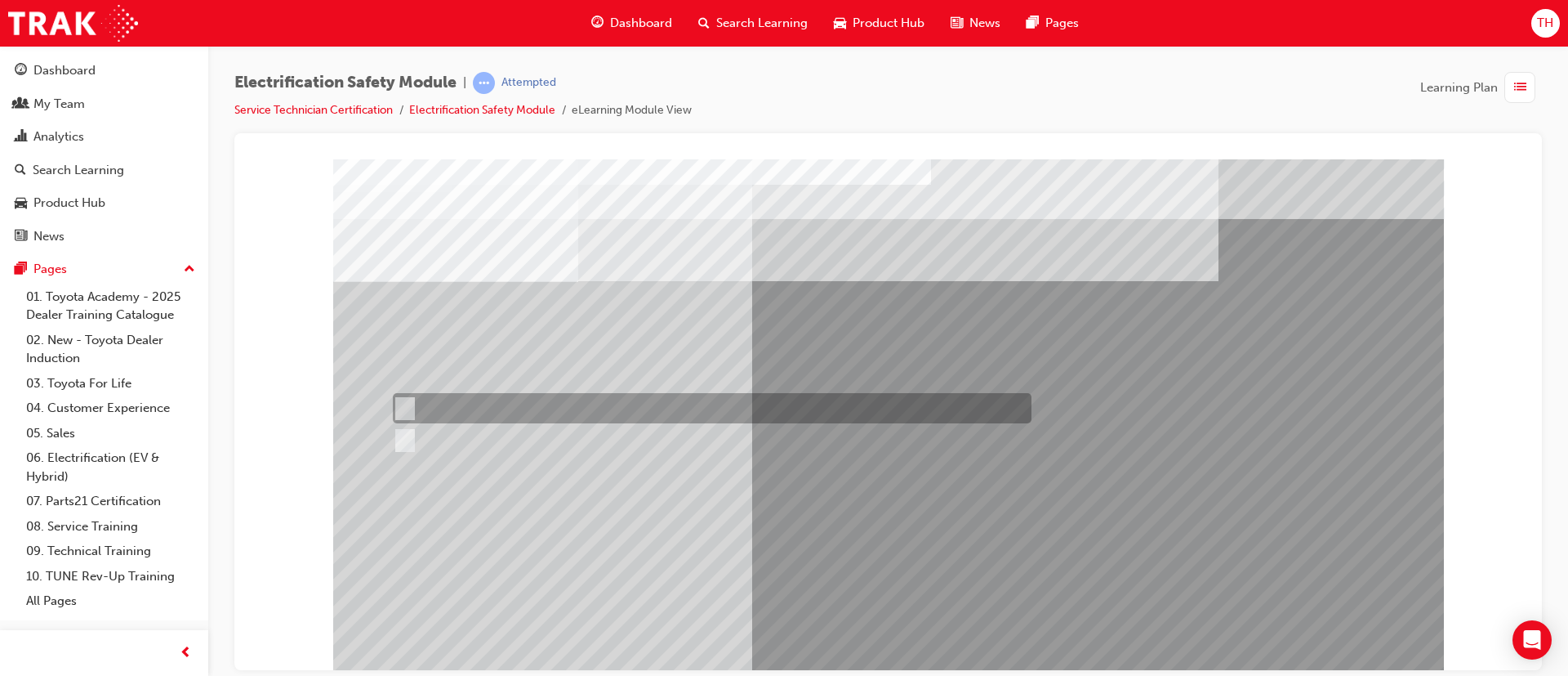
click at [506, 407] on div at bounding box center [708, 407] width 638 height 30
radio input "true"
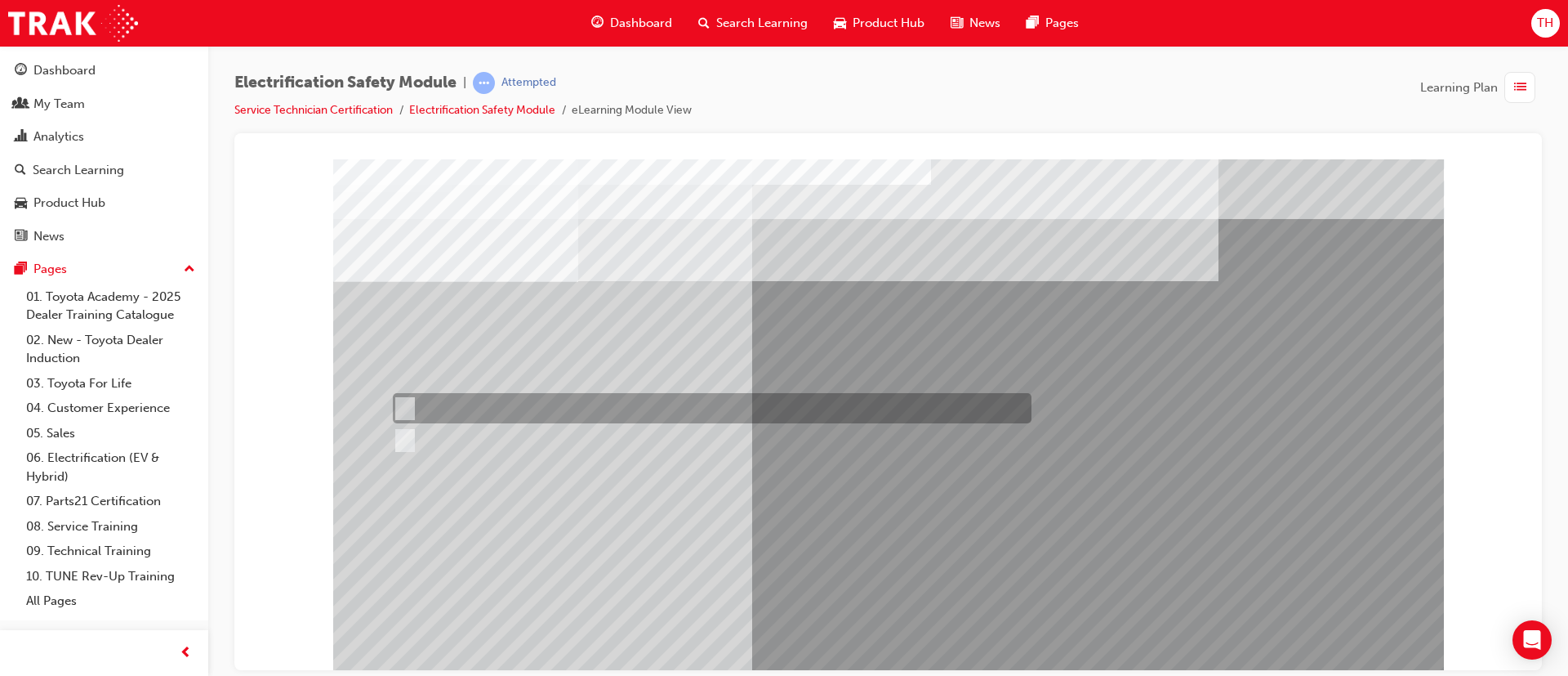
click at [525, 398] on div at bounding box center [708, 407] width 638 height 30
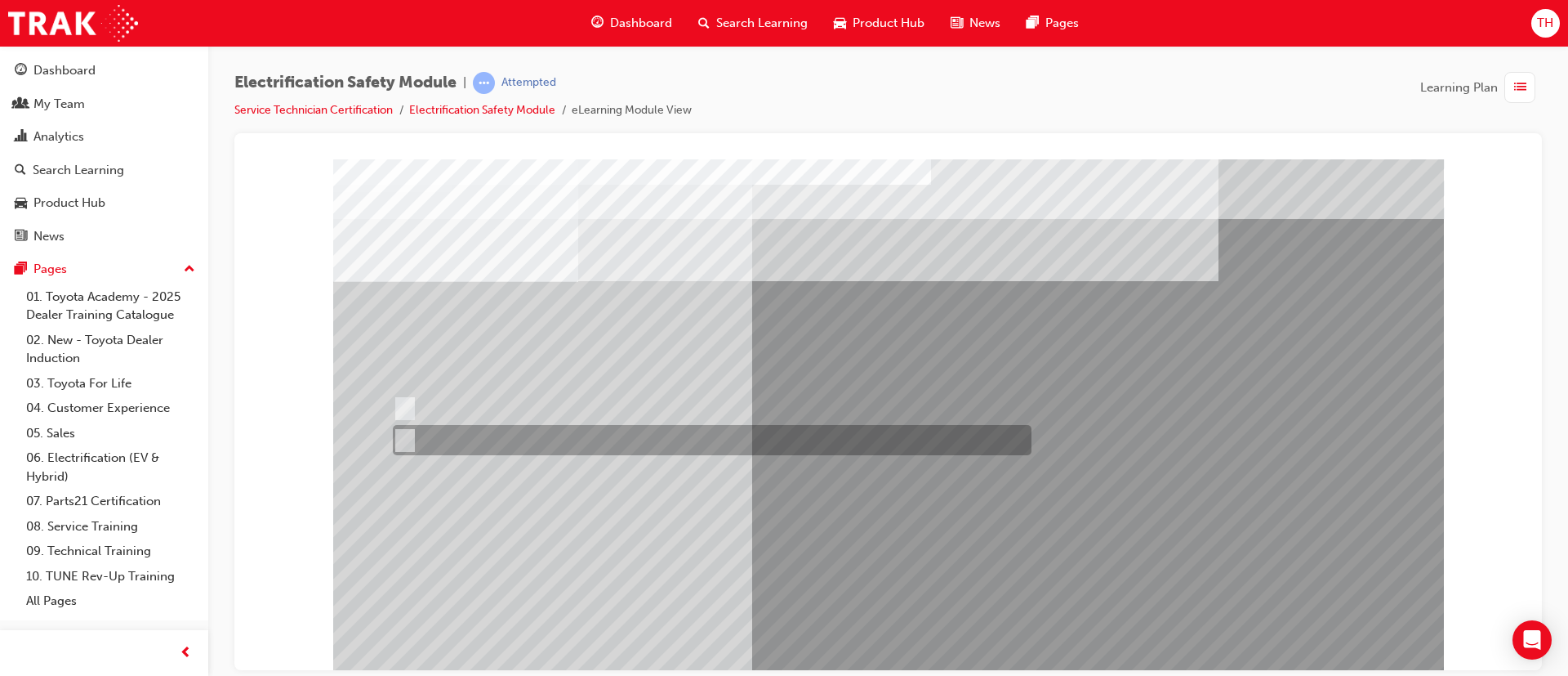
drag, startPoint x: 531, startPoint y: 434, endPoint x: 644, endPoint y: 480, distance: 122.0
click at [531, 434] on div at bounding box center [708, 439] width 638 height 30
radio input "false"
radio input "true"
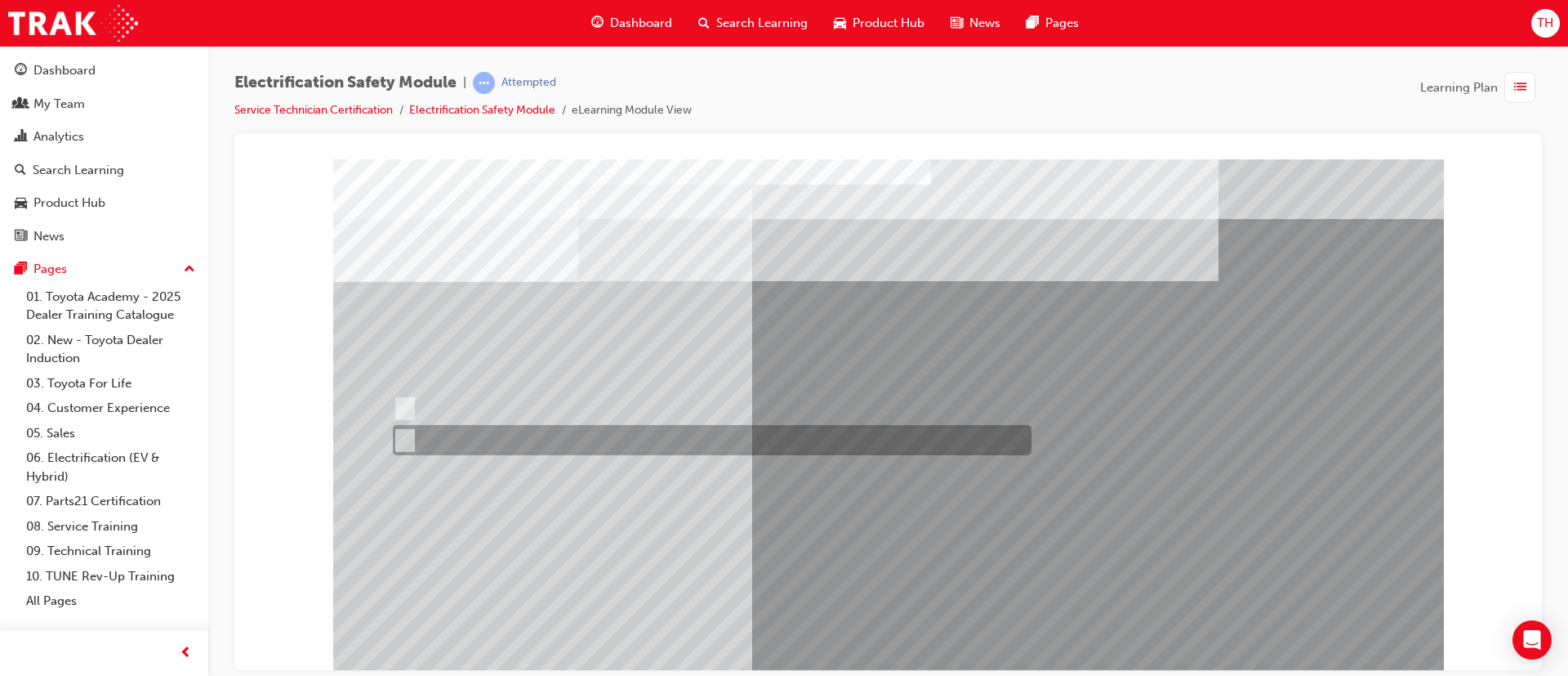
click at [482, 427] on div at bounding box center [708, 439] width 638 height 30
radio input "true"
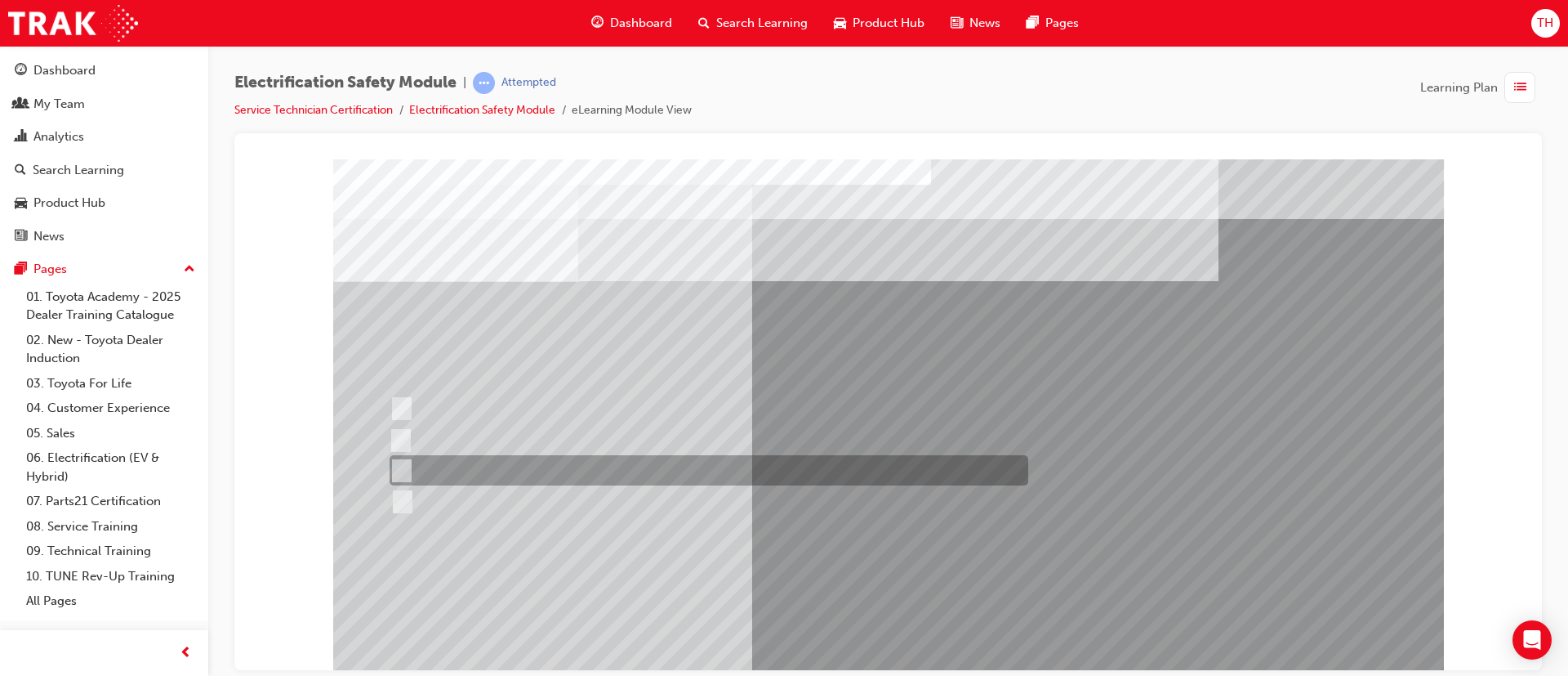
click at [606, 480] on div at bounding box center [704, 470] width 638 height 30
radio input "true"
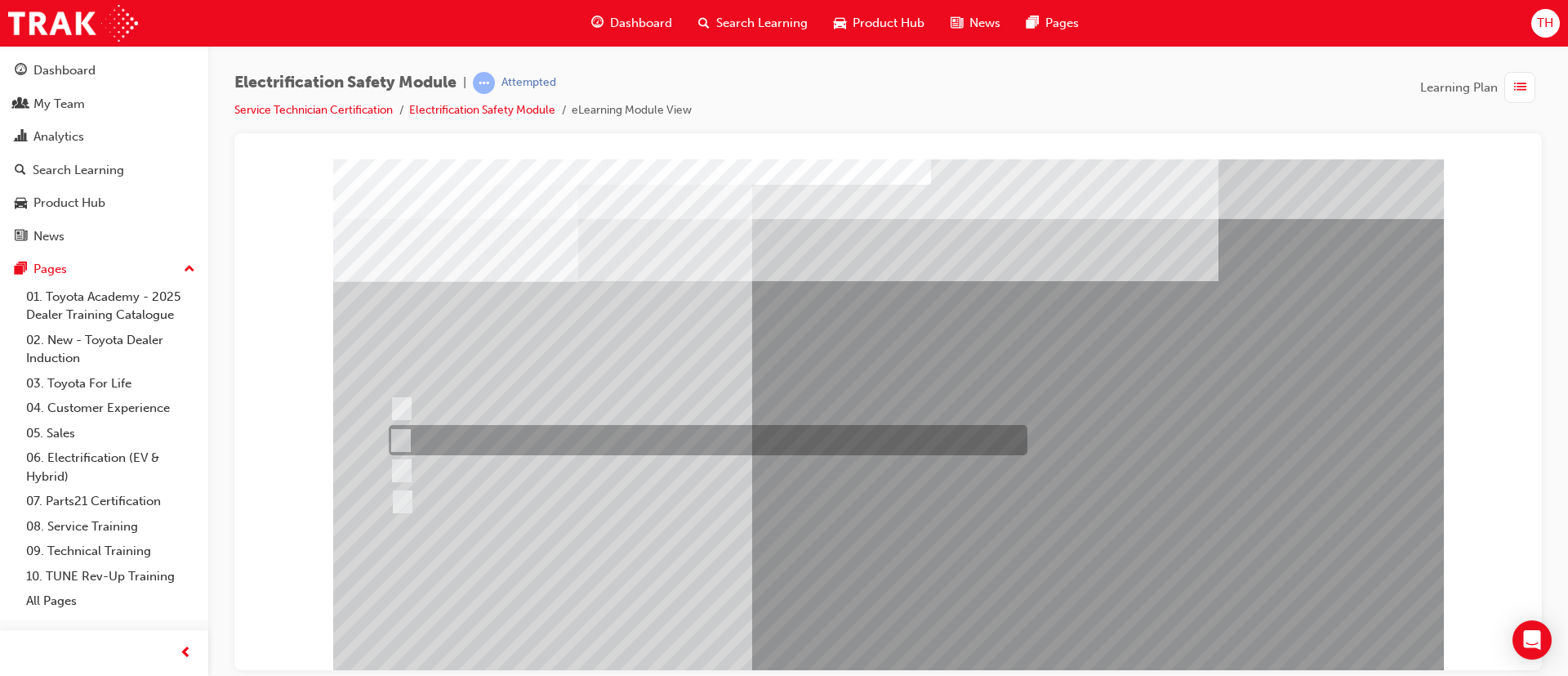
drag, startPoint x: 556, startPoint y: 441, endPoint x: 647, endPoint y: 508, distance: 113.0
click at [556, 438] on div at bounding box center [703, 439] width 638 height 30
radio input "true"
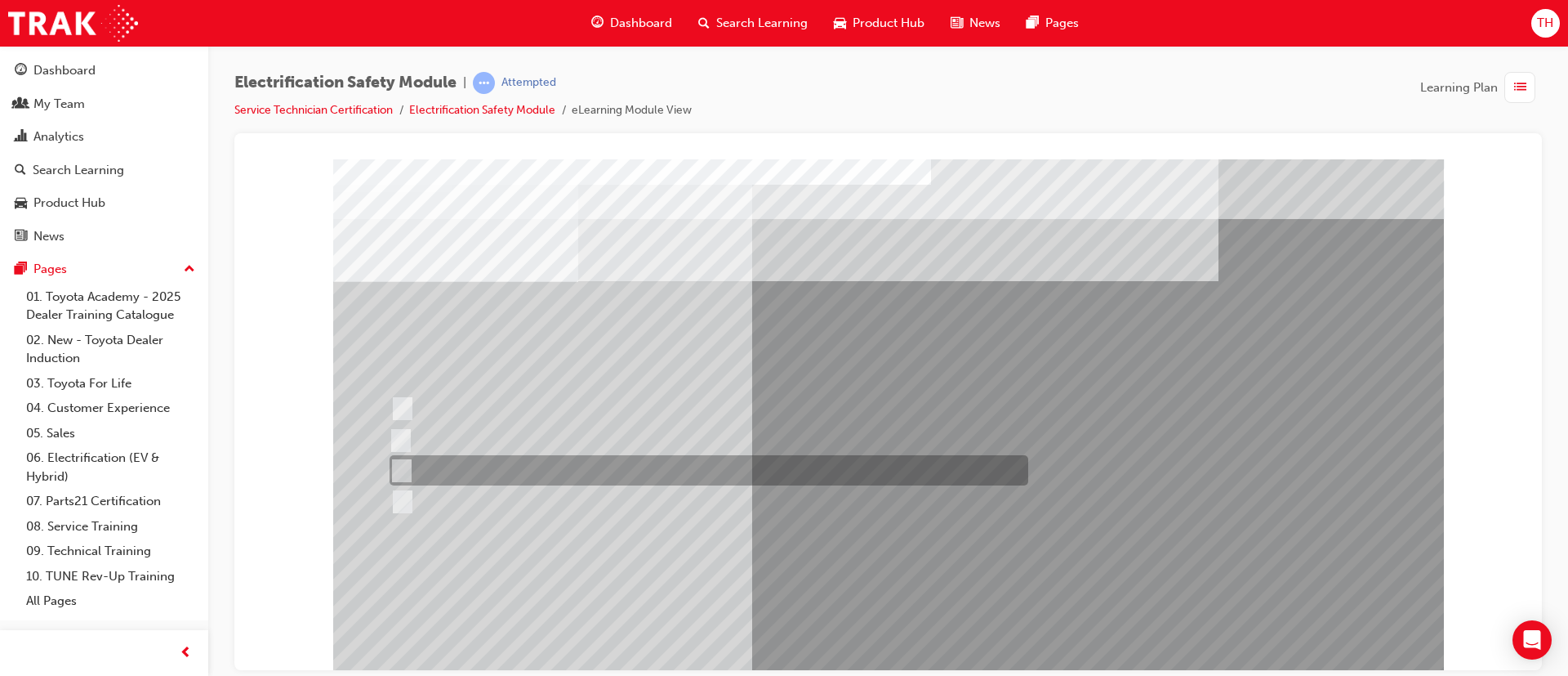
click at [504, 476] on div at bounding box center [704, 470] width 638 height 30
radio input "true"
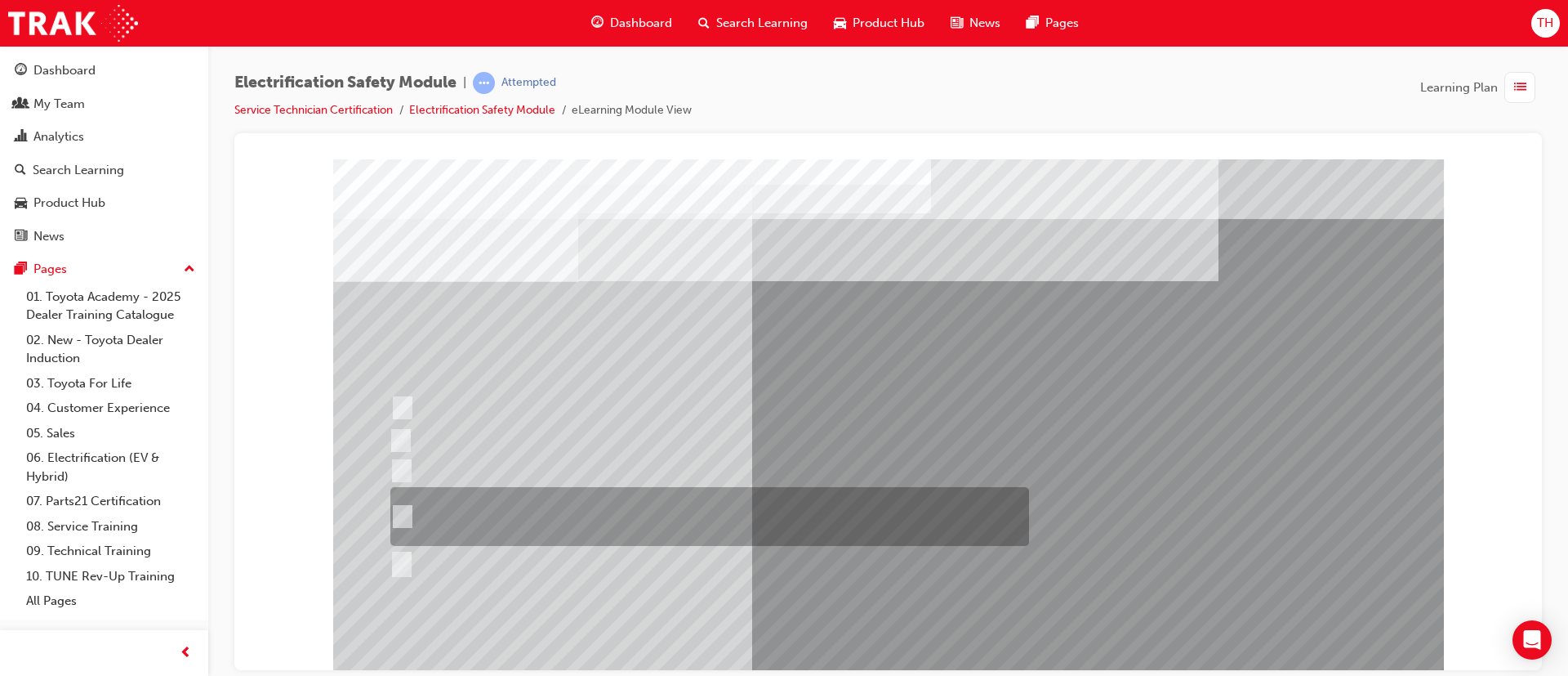
click at [601, 512] on div at bounding box center [705, 516] width 638 height 58
radio input "true"
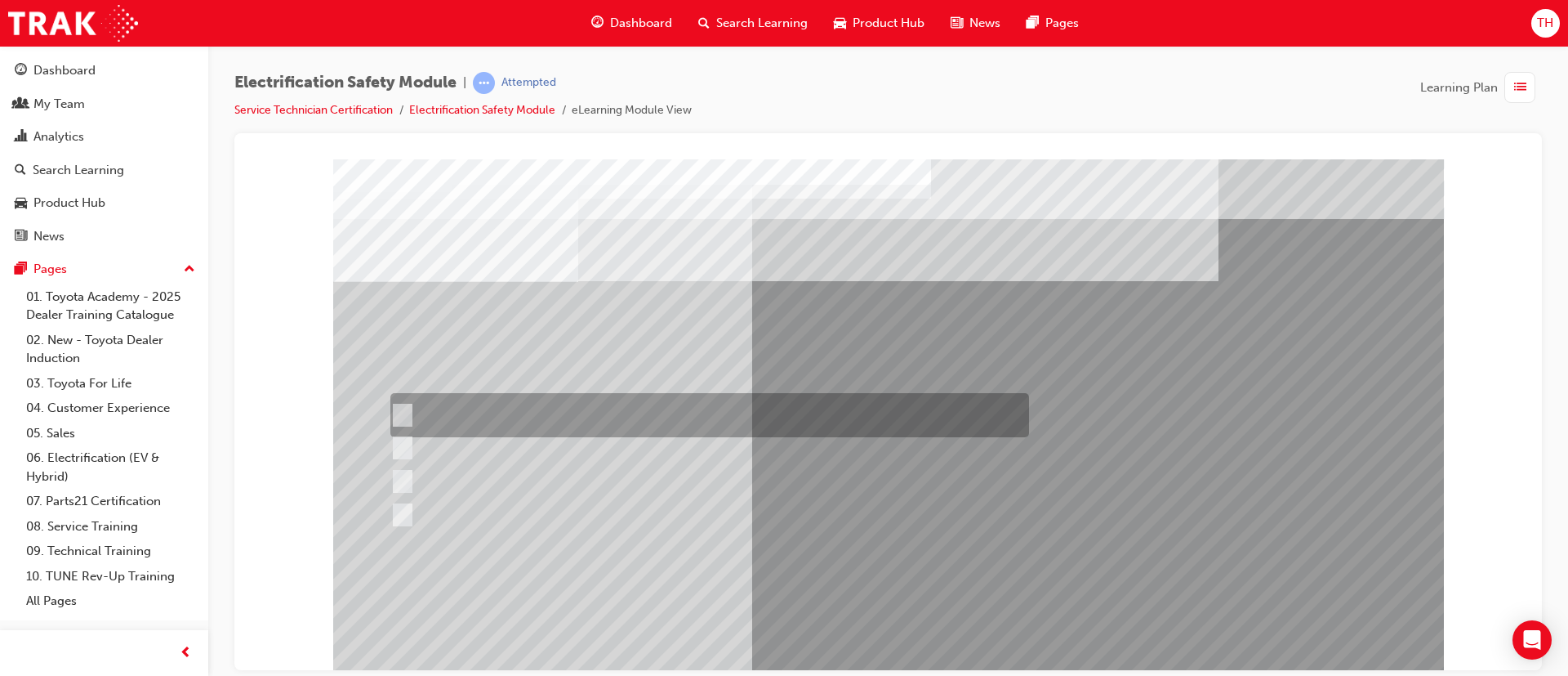
click at [698, 412] on div at bounding box center [705, 415] width 638 height 44
radio input "true"
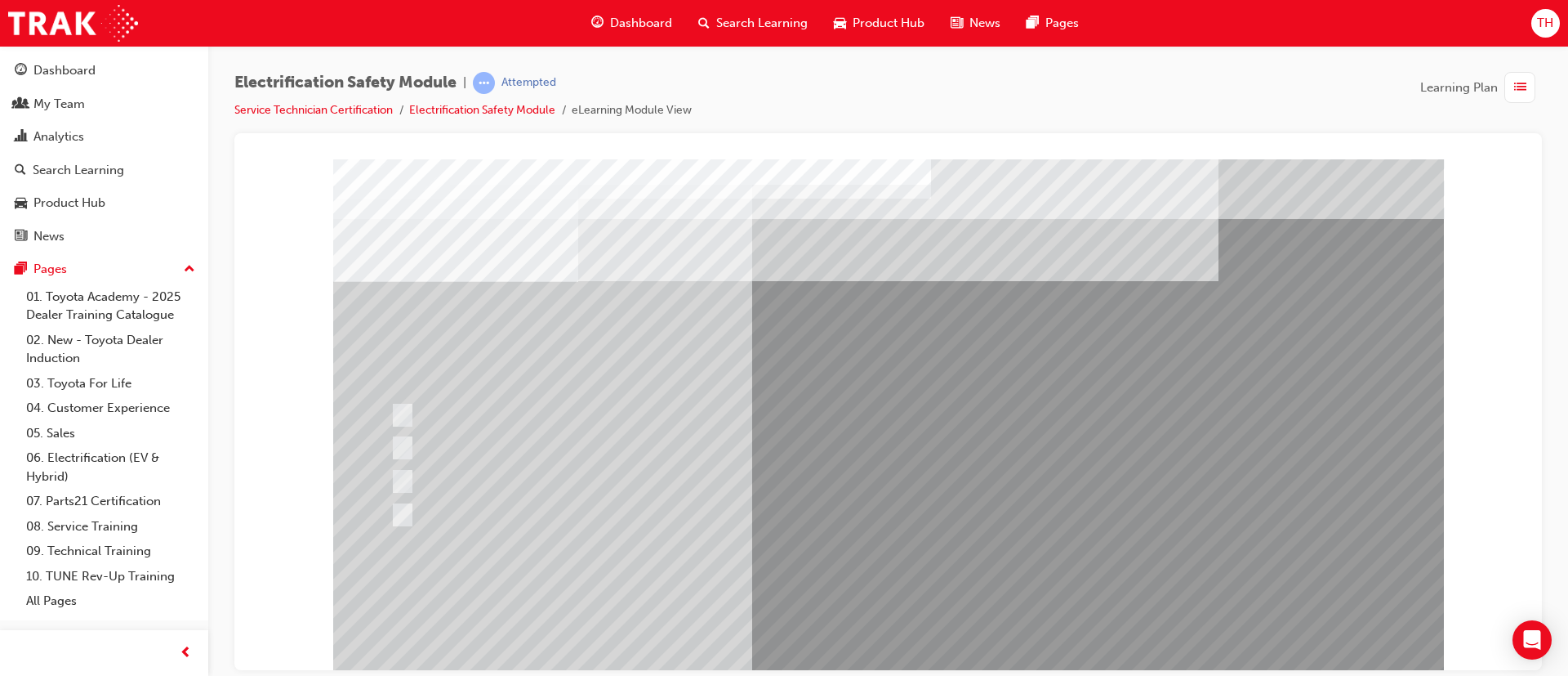
drag, startPoint x: 894, startPoint y: 650, endPoint x: 892, endPoint y: 622, distance: 28.1
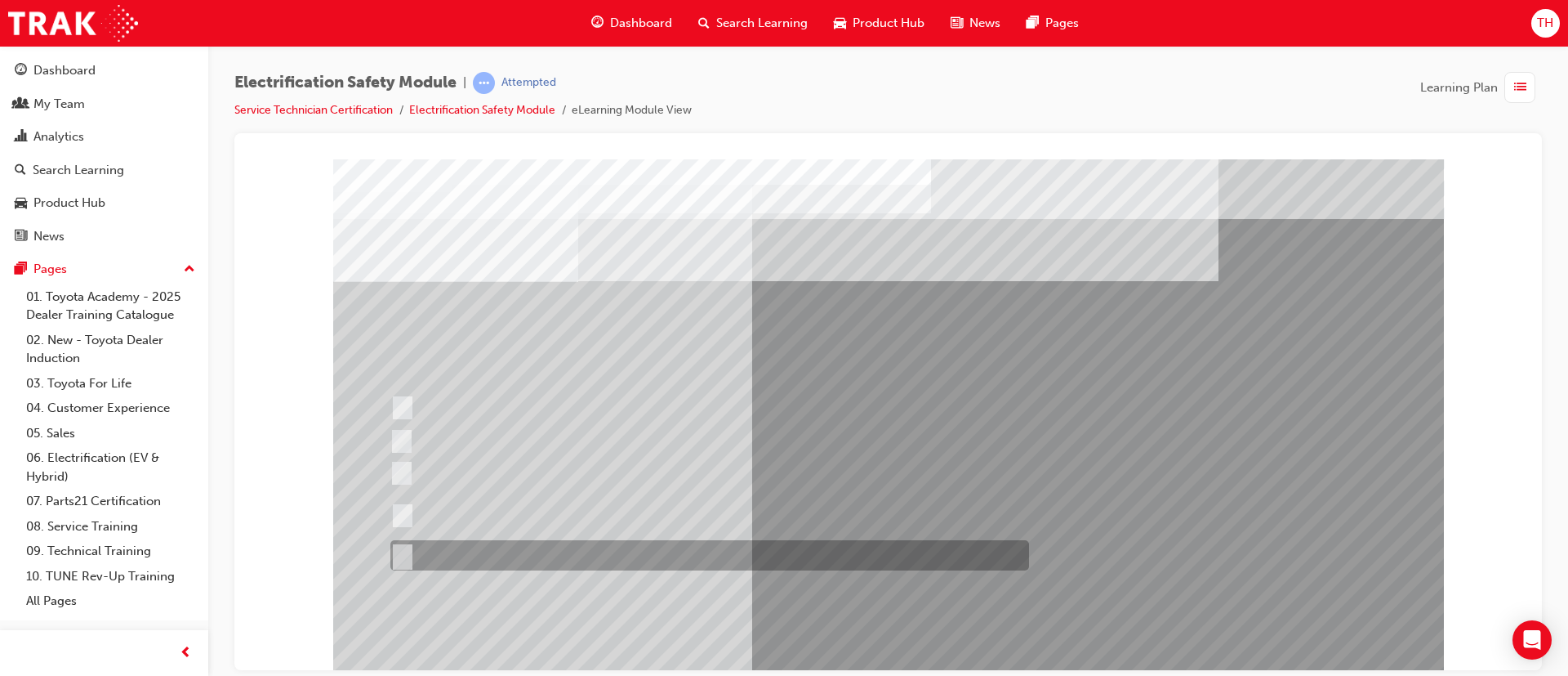
click at [531, 546] on div at bounding box center [705, 555] width 638 height 30
radio input "true"
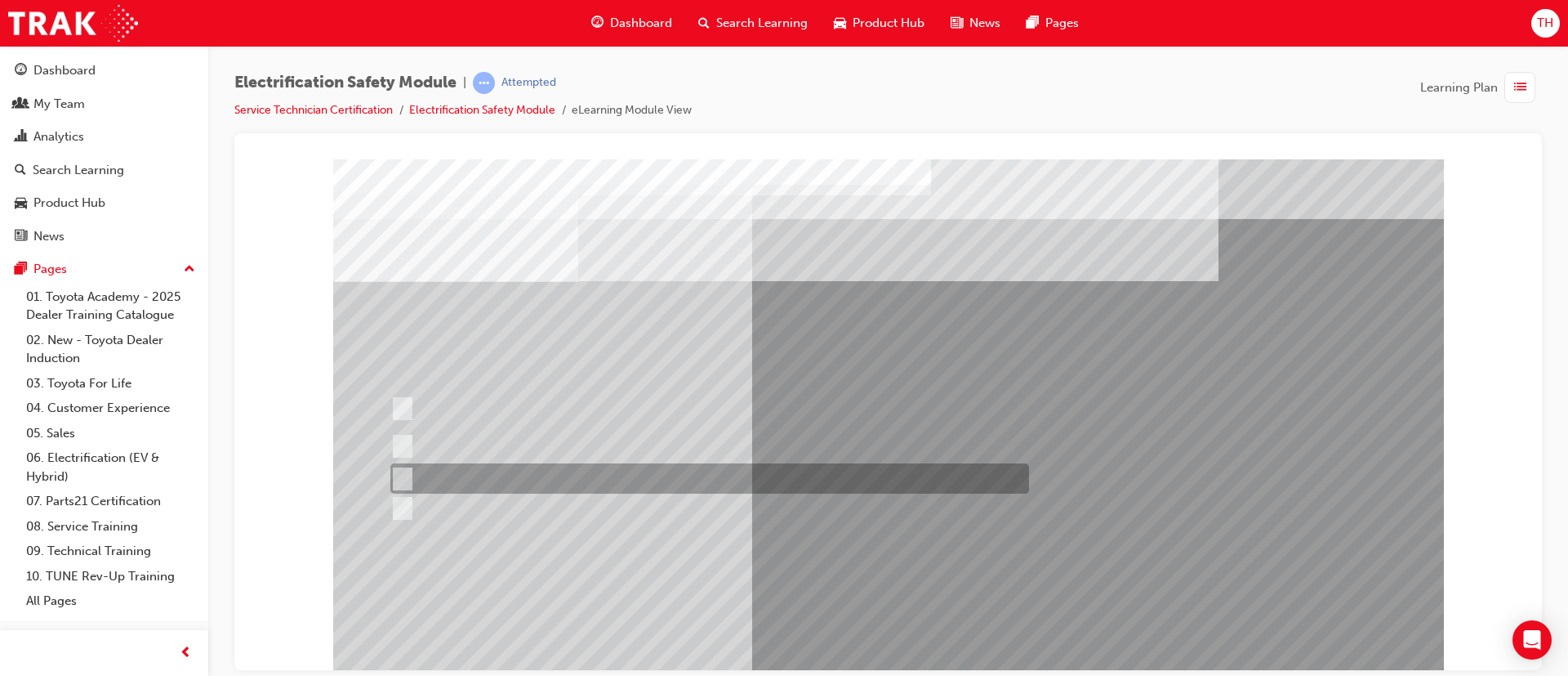
click at [631, 478] on div at bounding box center [705, 478] width 638 height 30
radio input "true"
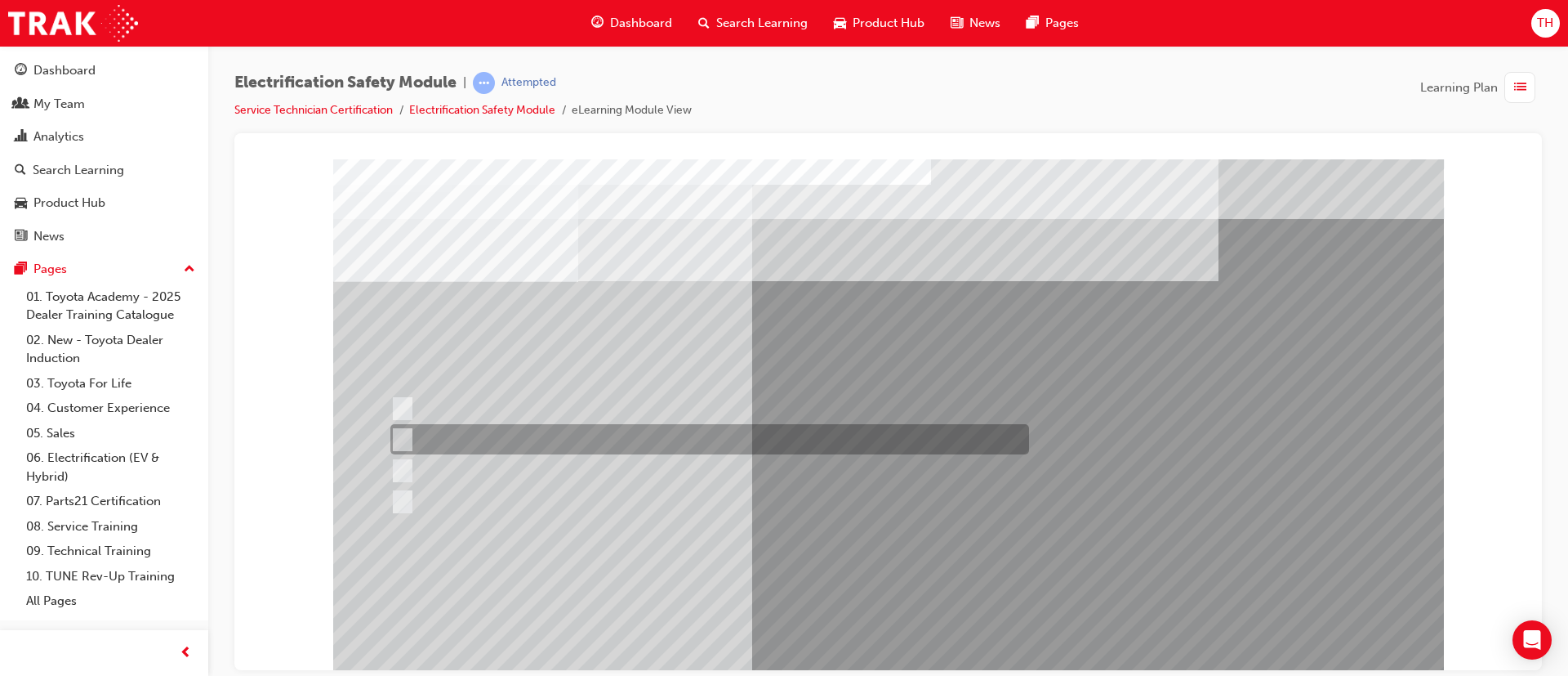
click at [680, 438] on div at bounding box center [705, 438] width 638 height 30
radio input "true"
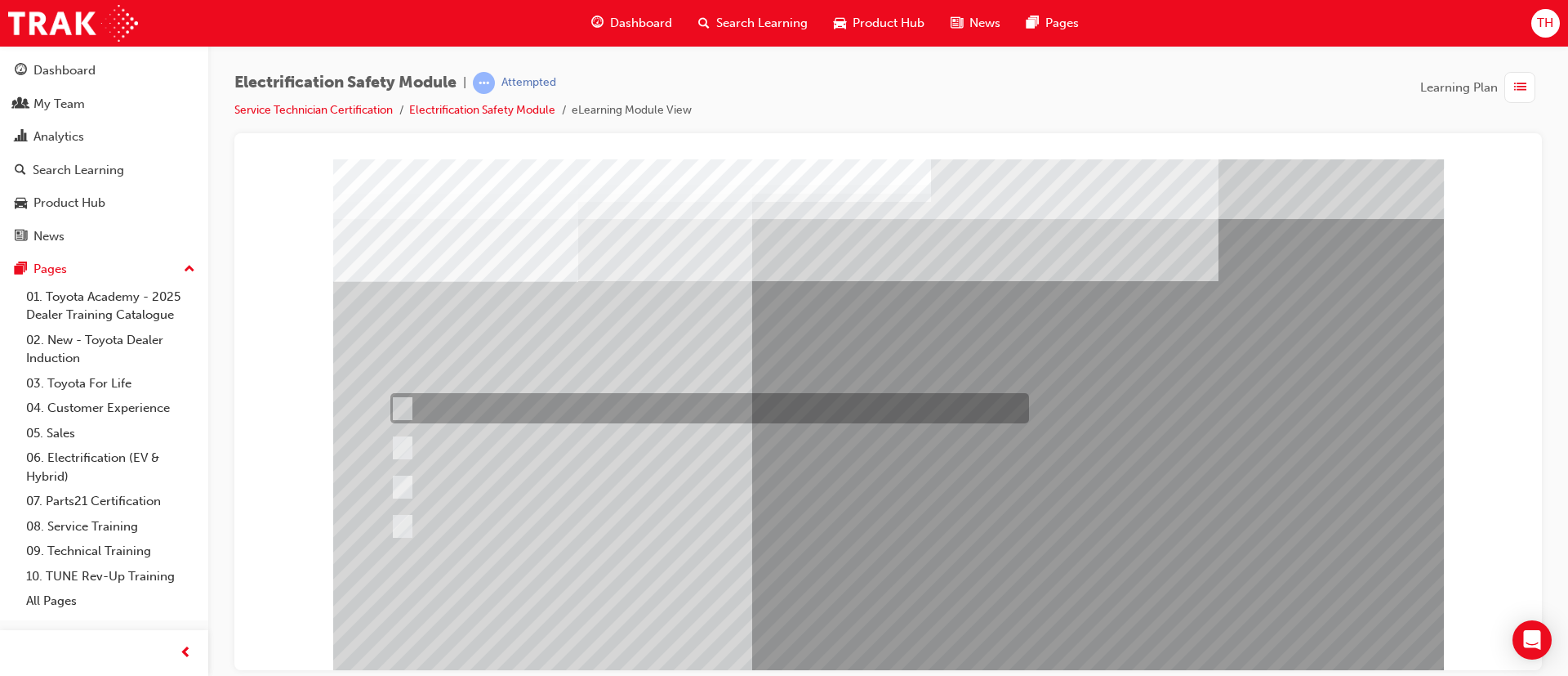
click at [595, 406] on div at bounding box center [705, 407] width 638 height 30
radio input "true"
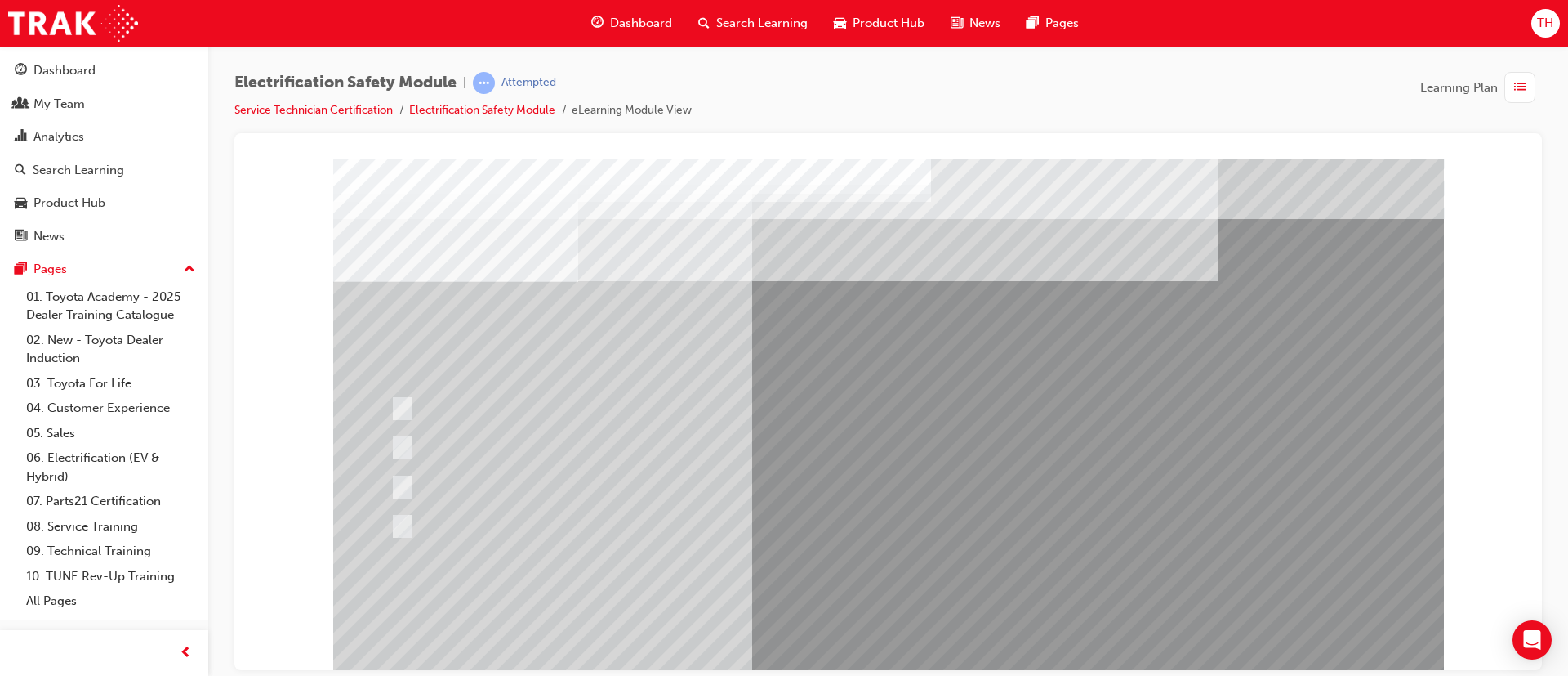
click at [543, 494] on div at bounding box center [705, 487] width 638 height 39
click at [542, 464] on div at bounding box center [705, 448] width 638 height 48
drag, startPoint x: 616, startPoint y: 504, endPoint x: 719, endPoint y: 528, distance: 105.8
click at [640, 510] on div "Question 20 of 21" at bounding box center [889, 453] width 1110 height 588
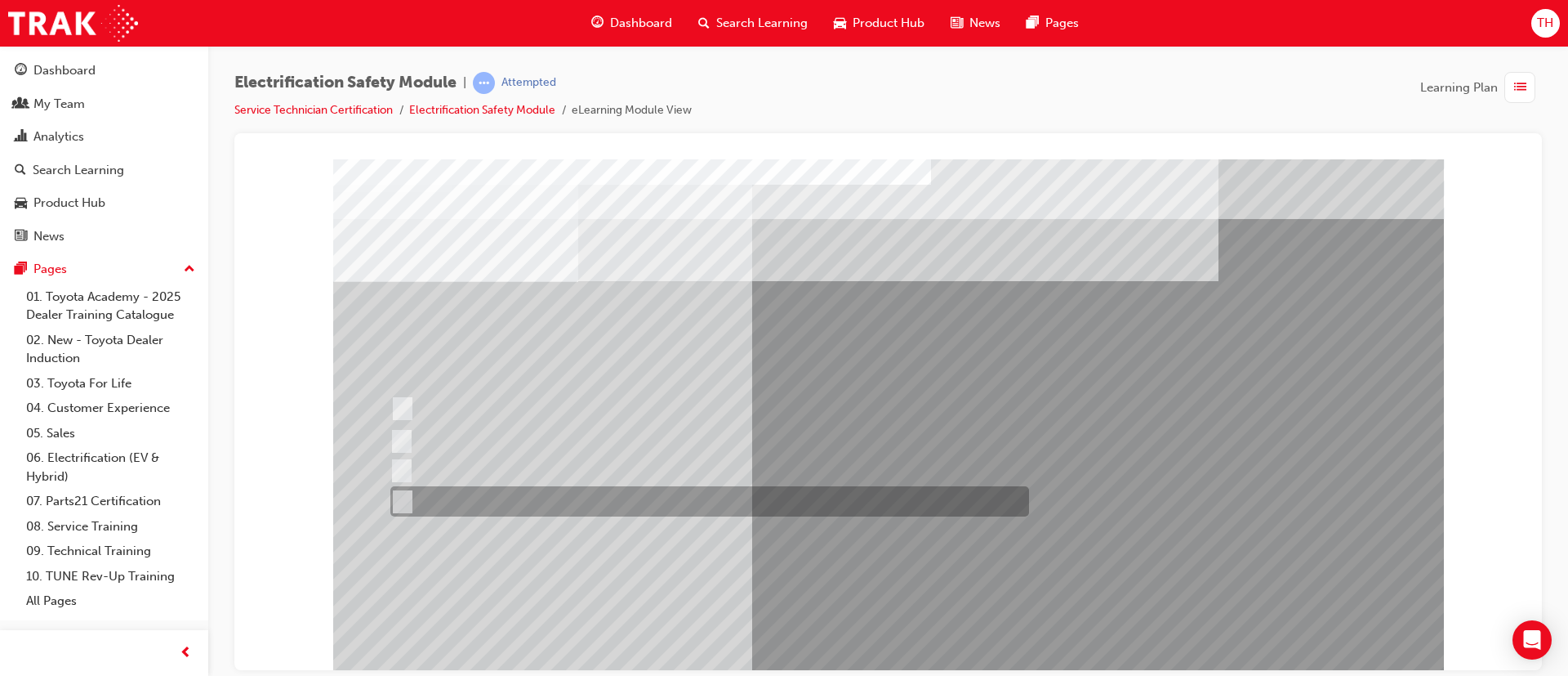
click at [550, 495] on div at bounding box center [705, 501] width 638 height 30
radio input "true"
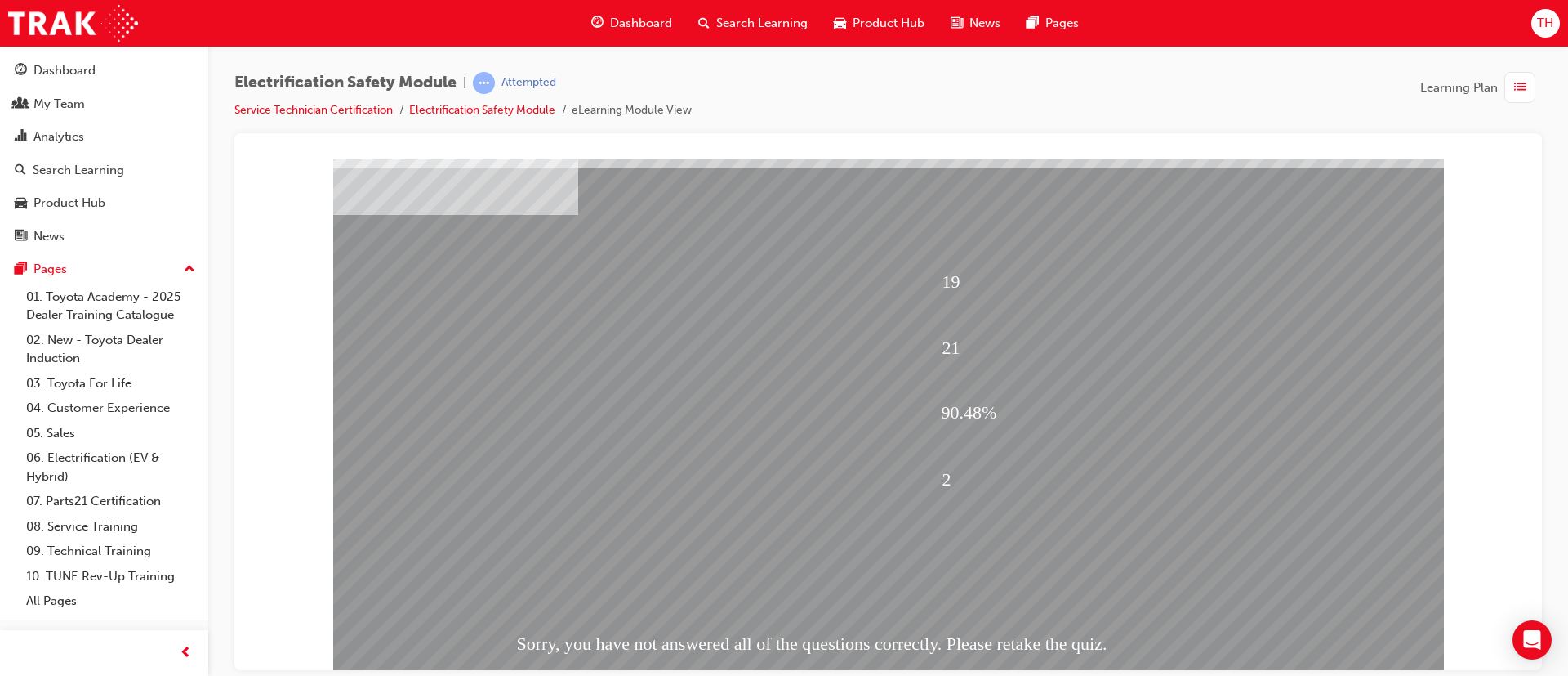
scroll to position [102, 0]
